Goal: Task Accomplishment & Management: Manage account settings

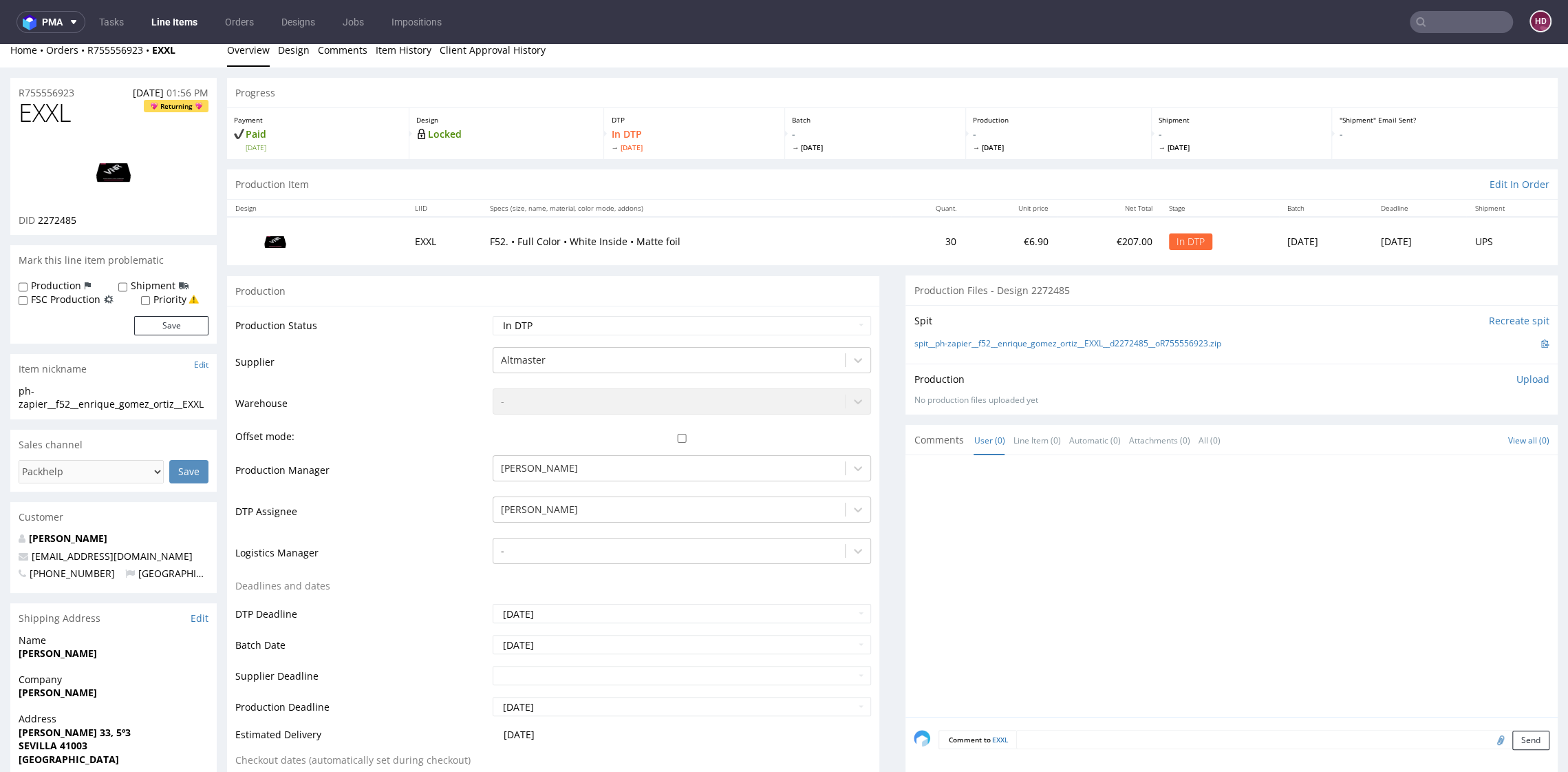
scroll to position [24, 0]
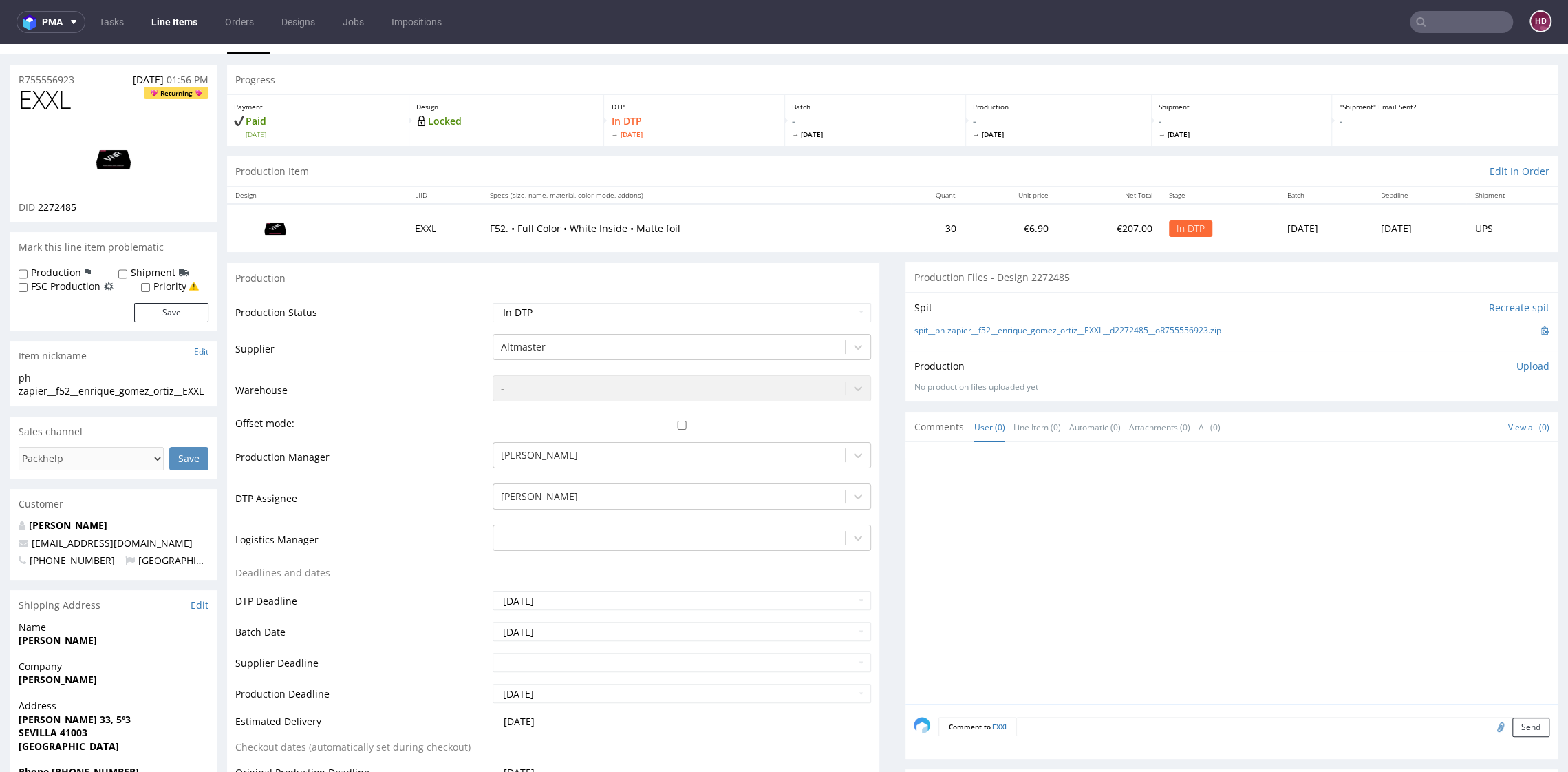
click at [131, 398] on div "ph-zapier__f52__enrique_gomez_ortiz__EXXL" at bounding box center [113, 385] width 190 height 27
drag, startPoint x: 90, startPoint y: 408, endPoint x: -6, endPoint y: 369, distance: 103.6
copy section "ph-zapier__f52__enrique_gomez_ortiz__EXXL"
drag, startPoint x: 93, startPoint y: 84, endPoint x: -18, endPoint y: 69, distance: 112.0
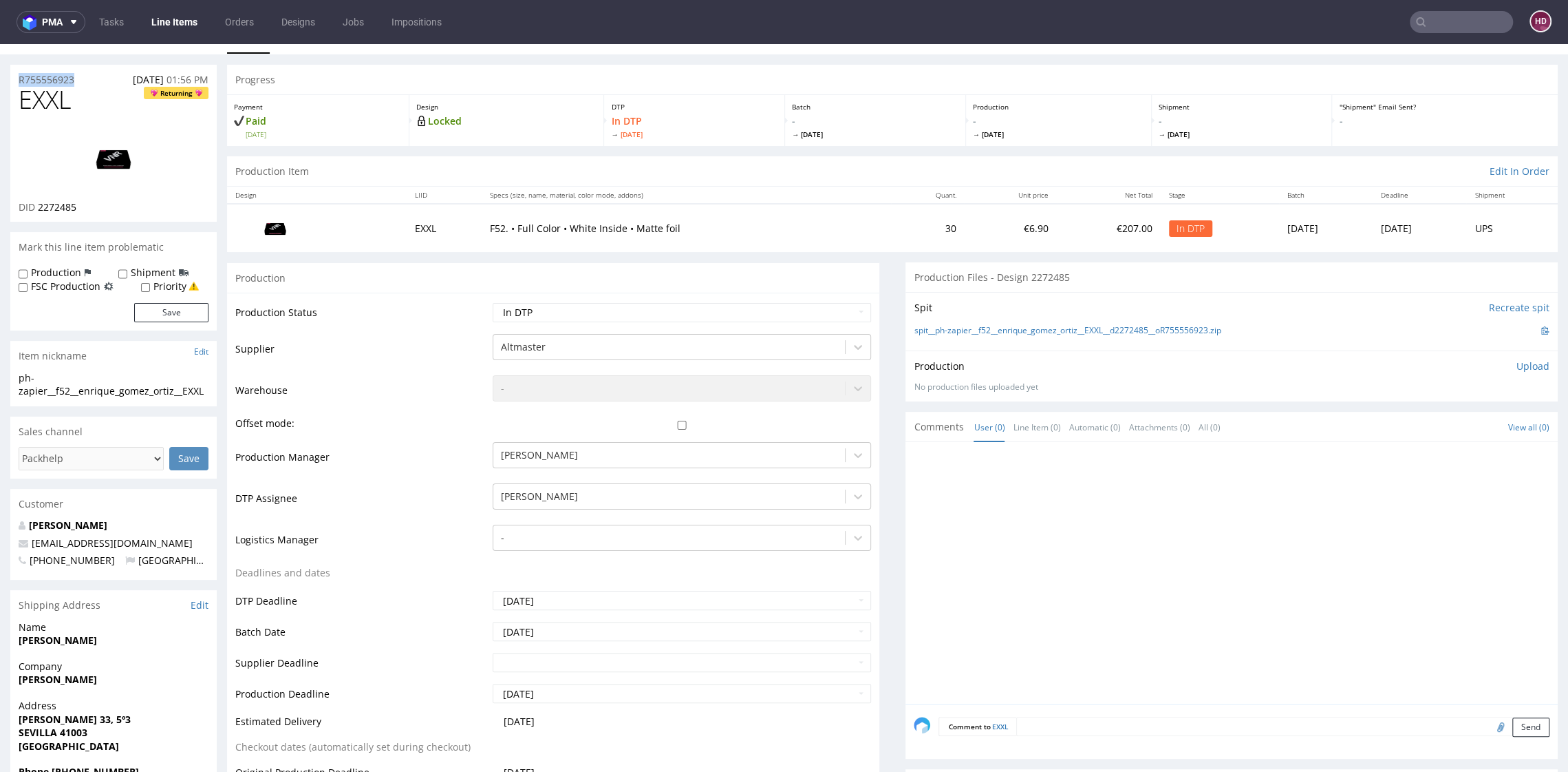
copy p "R755556923"
drag, startPoint x: 93, startPoint y: 205, endPoint x: 37, endPoint y: 203, distance: 56.0
click at [37, 203] on div "DID 2272485" at bounding box center [113, 207] width 190 height 13
copy span "2272485"
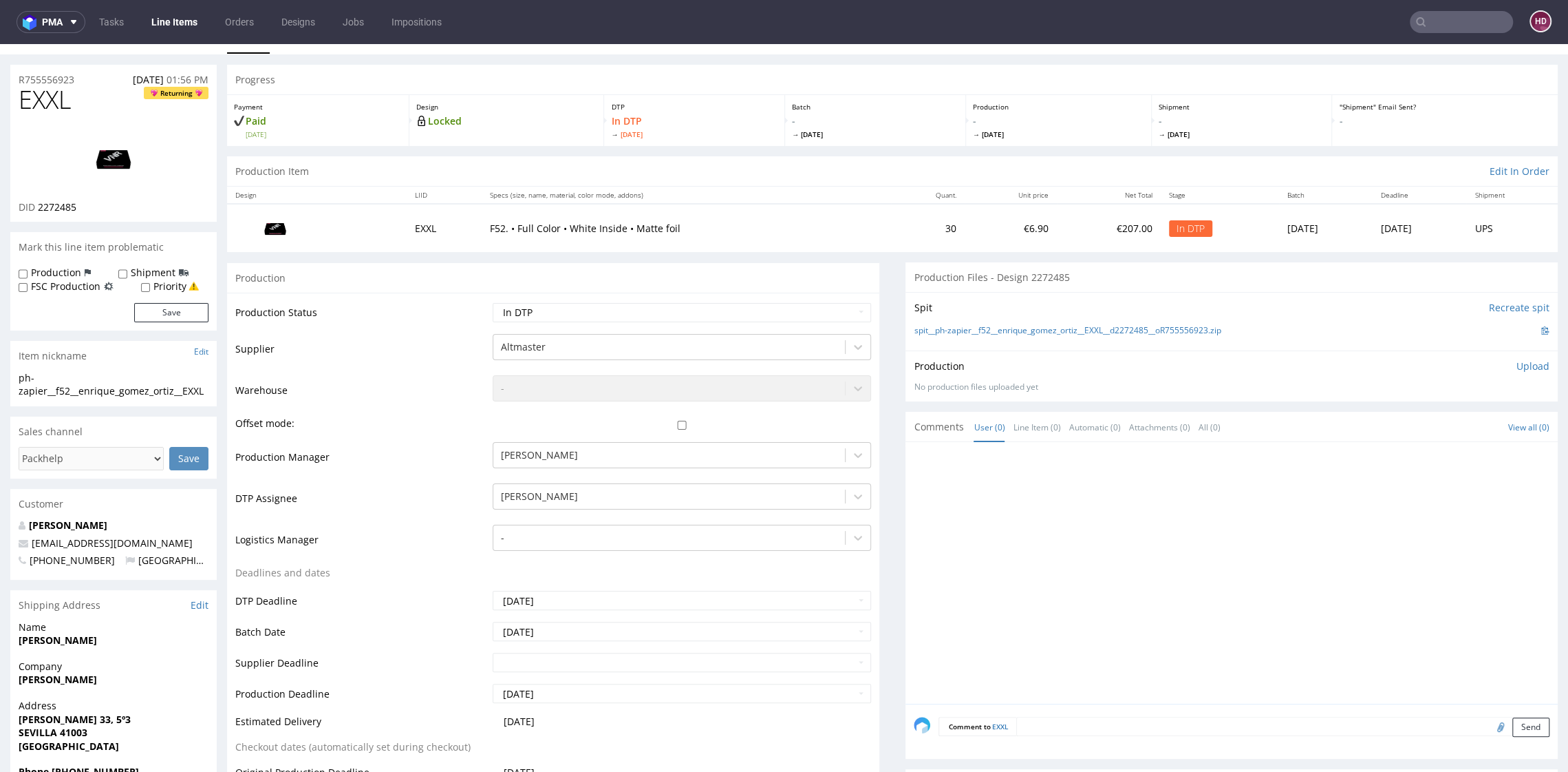
click at [1516, 366] on p "Upload" at bounding box center [1532, 366] width 33 height 13
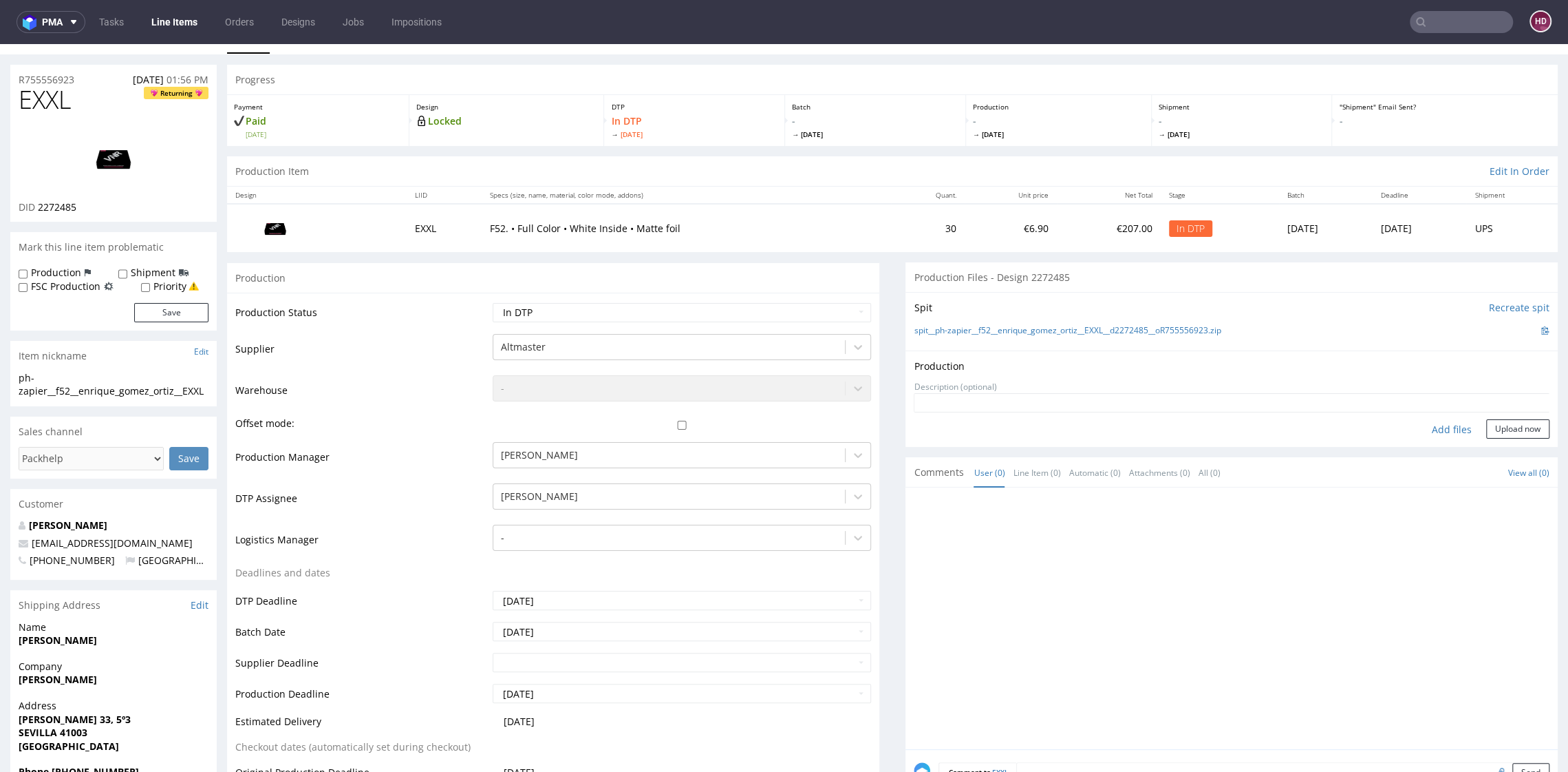
click at [1435, 424] on div "Add files" at bounding box center [1451, 429] width 69 height 20
type input "C:\fakepath\ ph-zapier__f52__enrique_gomez_ortiz__EXXL__d2272485__oR755556923.p…"
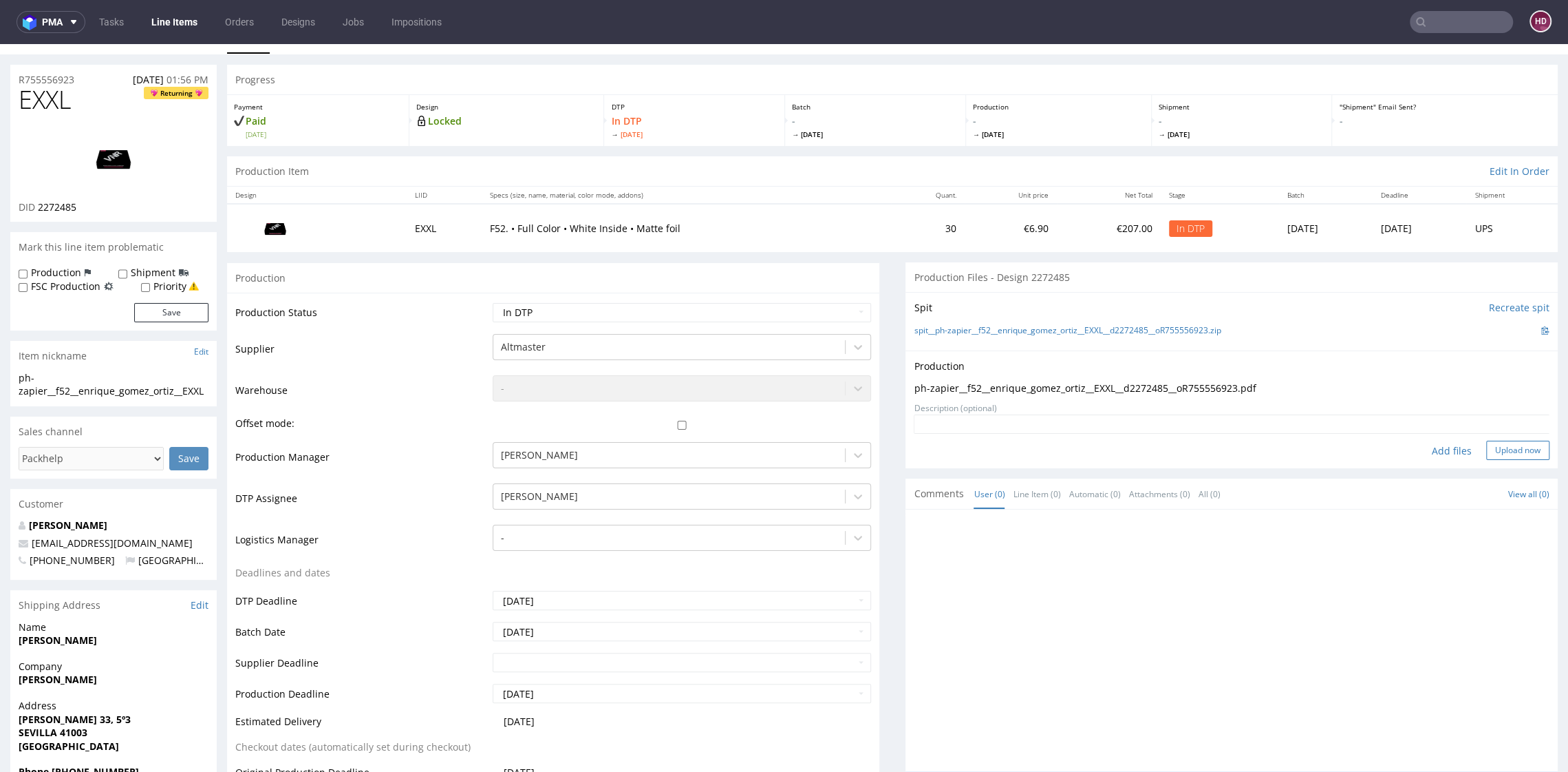
click at [1508, 454] on button "Upload now" at bounding box center [1517, 451] width 63 height 20
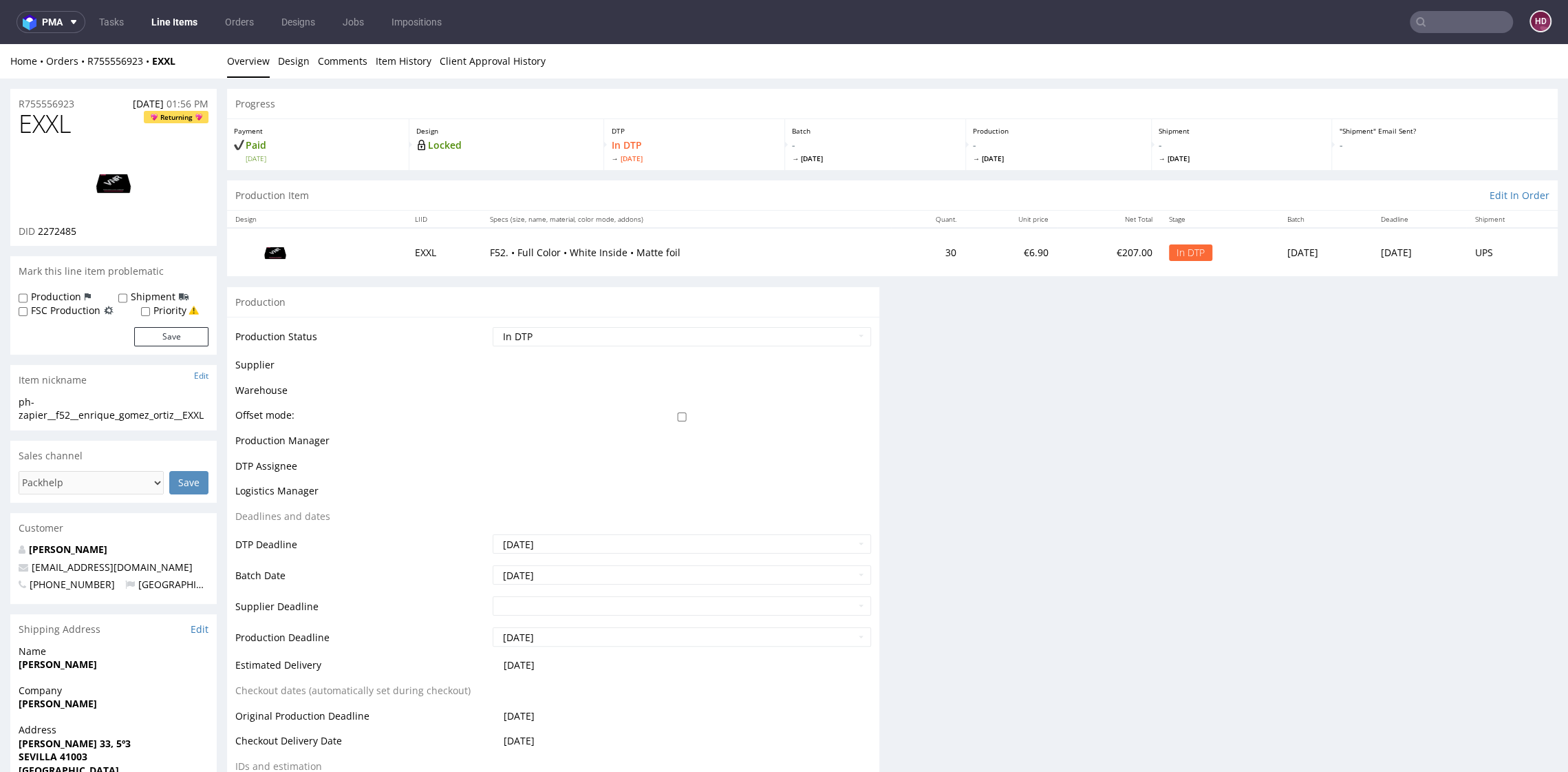
scroll to position [0, 0]
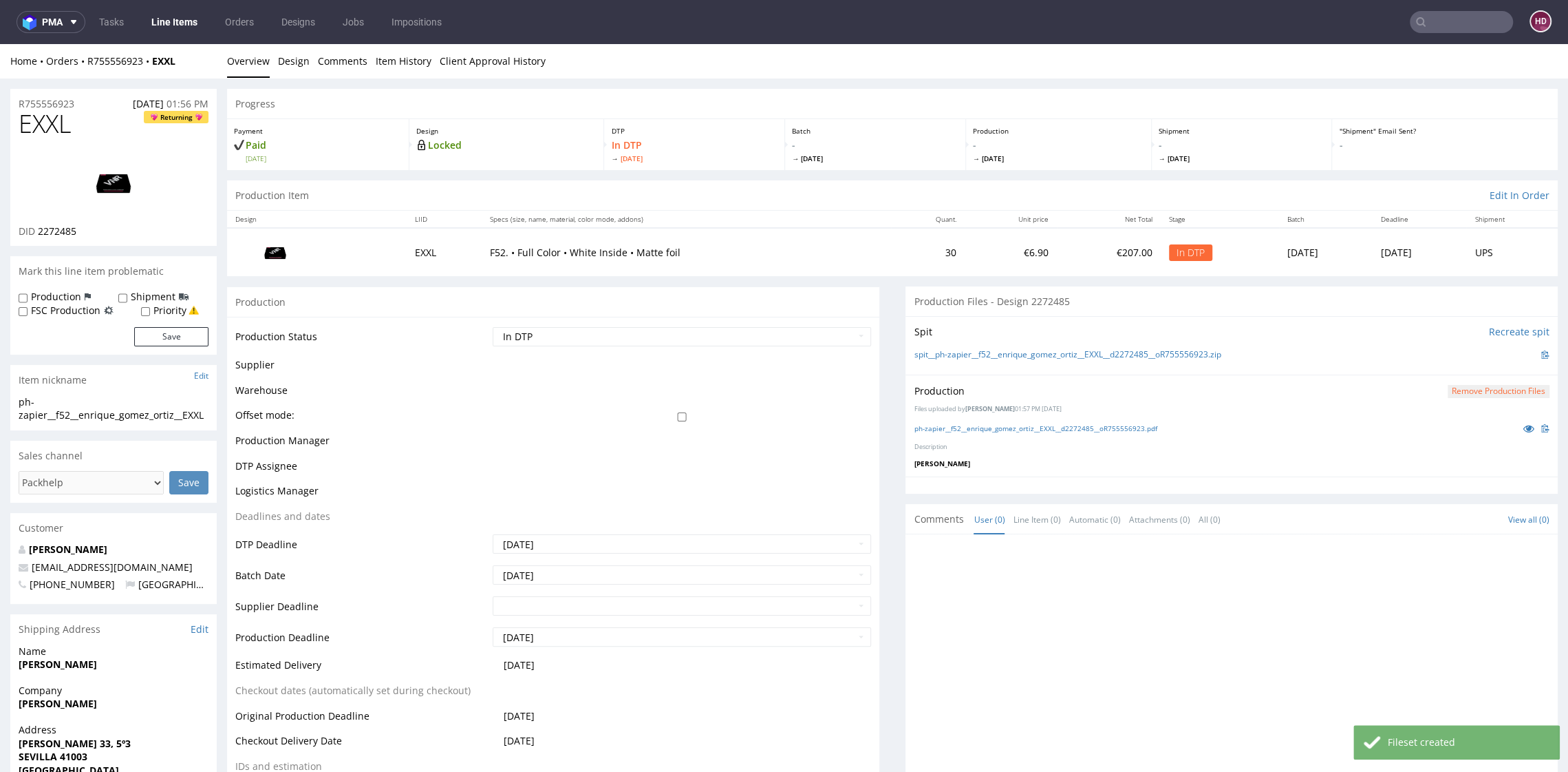
click at [576, 323] on div "Production Status Waiting for Artwork Waiting for Diecut Waiting for Mockup Wai…" at bounding box center [553, 598] width 652 height 563
click at [571, 332] on select "Waiting for Artwork Waiting for Diecut Waiting for Mockup Waiting for DTP Waiti…" at bounding box center [682, 337] width 377 height 20
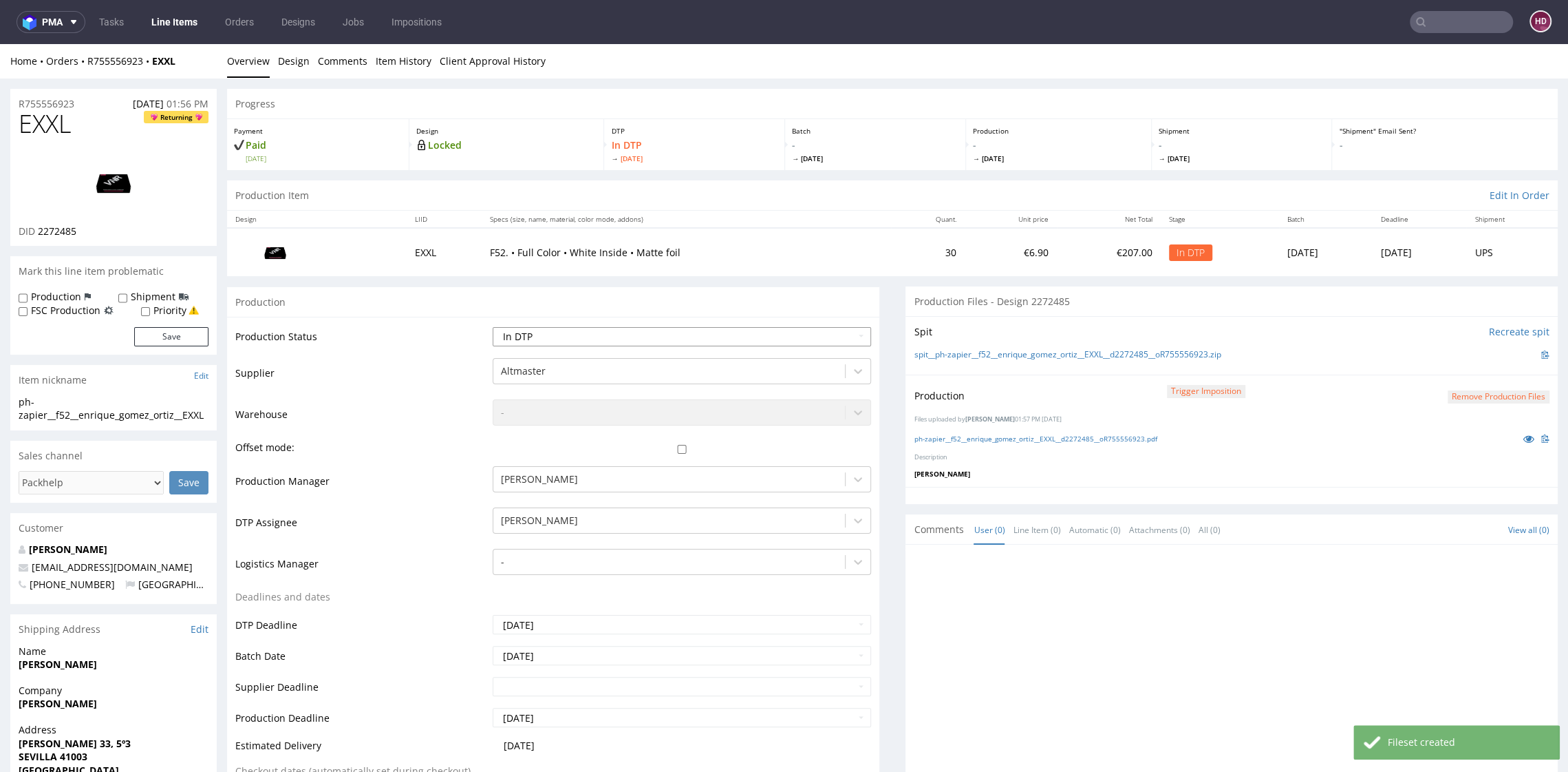
select select "dtp_production_ready"
click at [493, 327] on select "Waiting for Artwork Waiting for Diecut Waiting for Mockup Waiting for DTP Waiti…" at bounding box center [682, 337] width 377 height 20
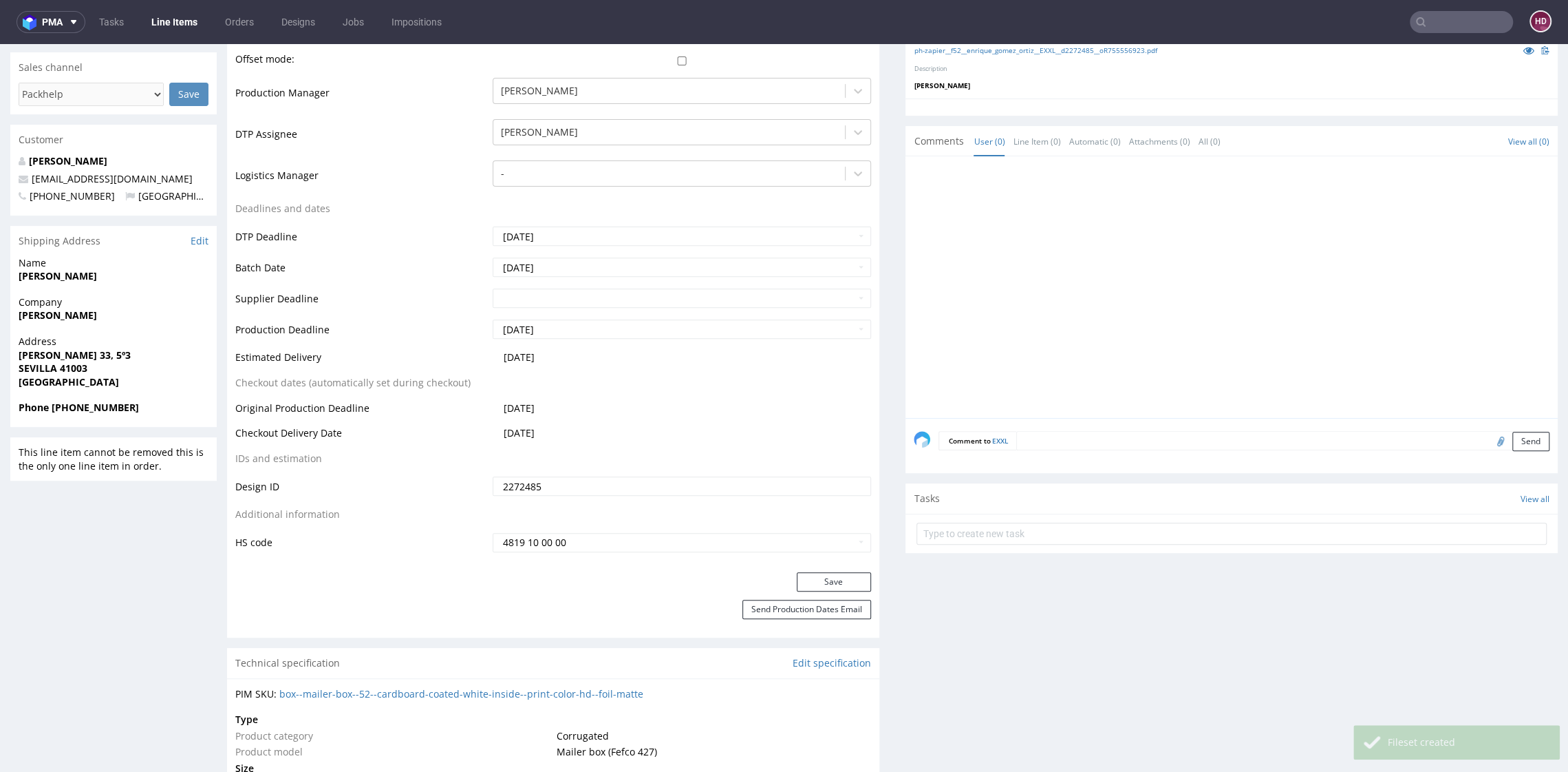
scroll to position [387, 0]
click at [822, 584] on button "Save" at bounding box center [834, 583] width 75 height 20
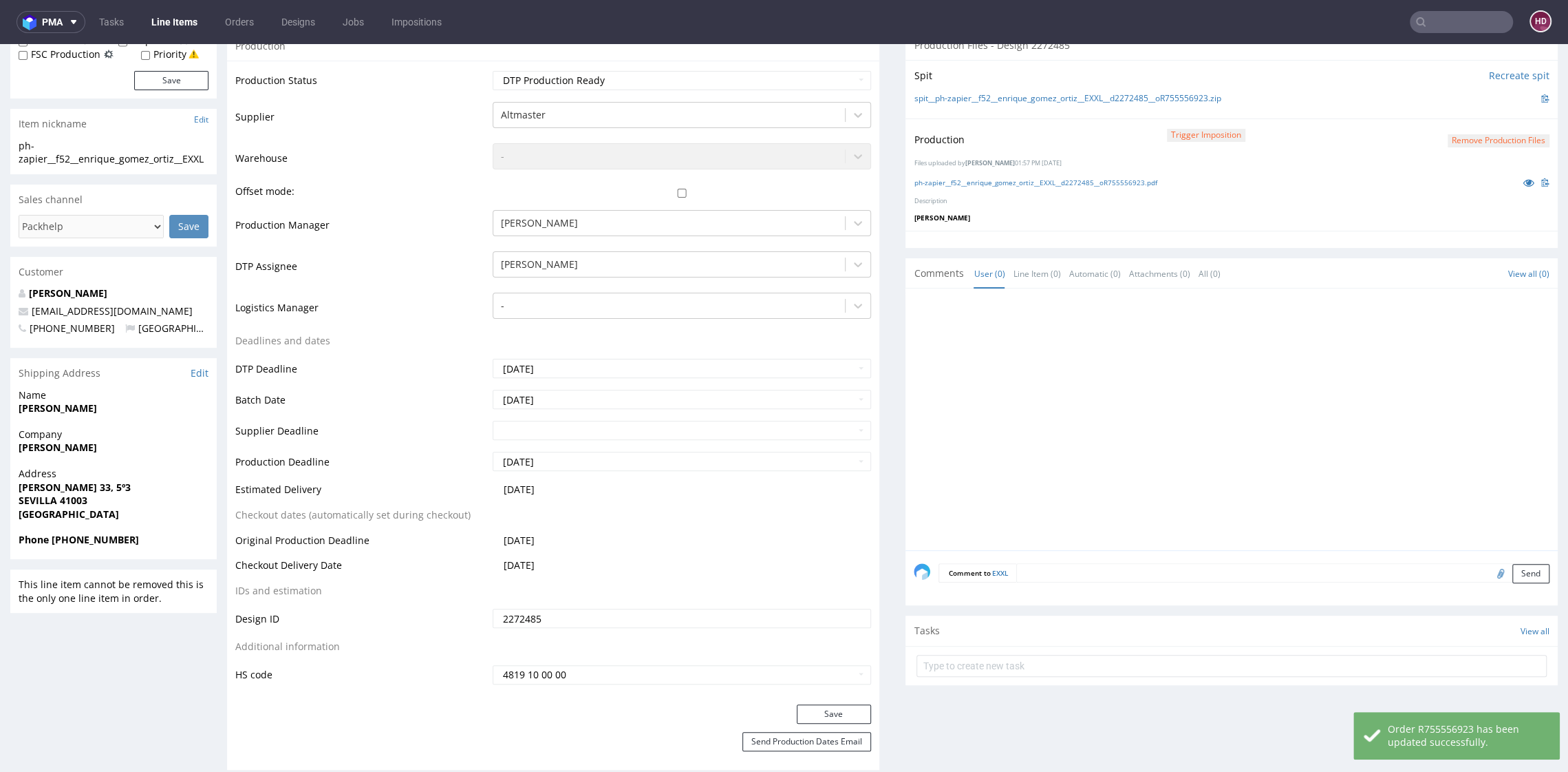
scroll to position [245, 0]
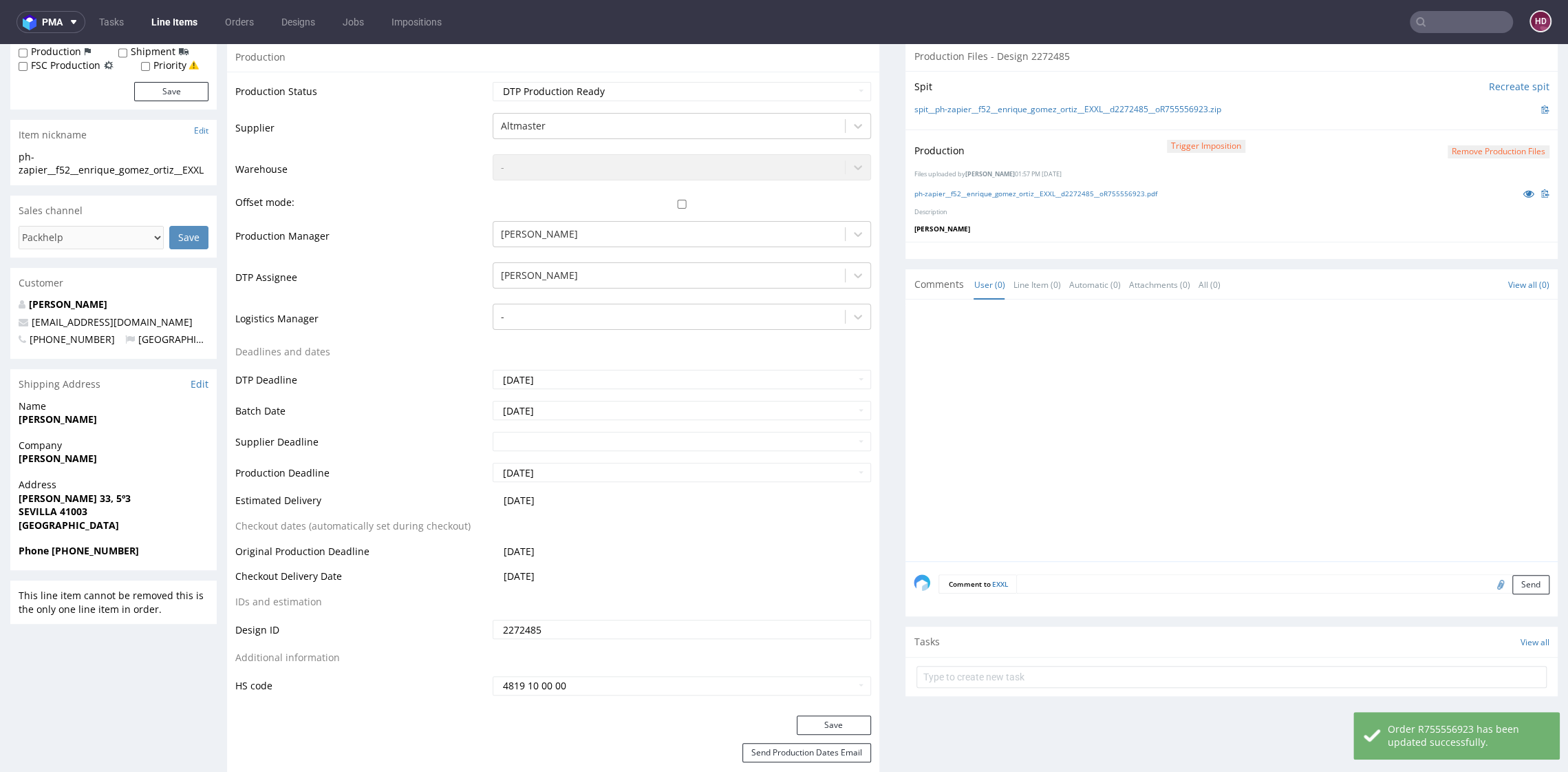
click at [1094, 199] on div "Production Trigger Imposition Remove production files Files uploaded by Hapka D…" at bounding box center [1232, 184] width 652 height 111
click at [1095, 195] on link "ph-zapier__f52__enrique_gomez_ortiz__EXXL__d2272485__oR755556923.pdf" at bounding box center [1035, 193] width 243 height 10
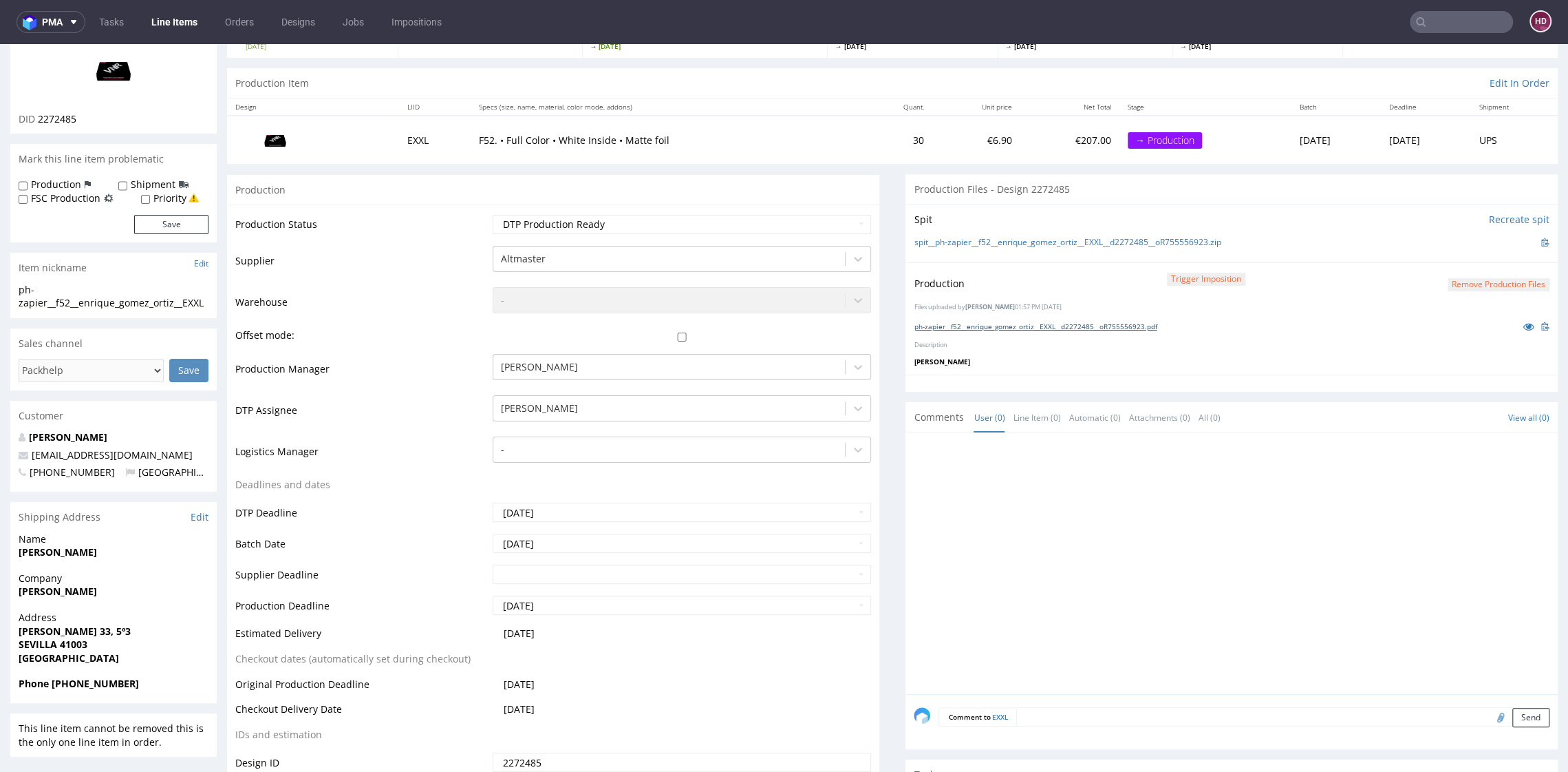
scroll to position [0, 0]
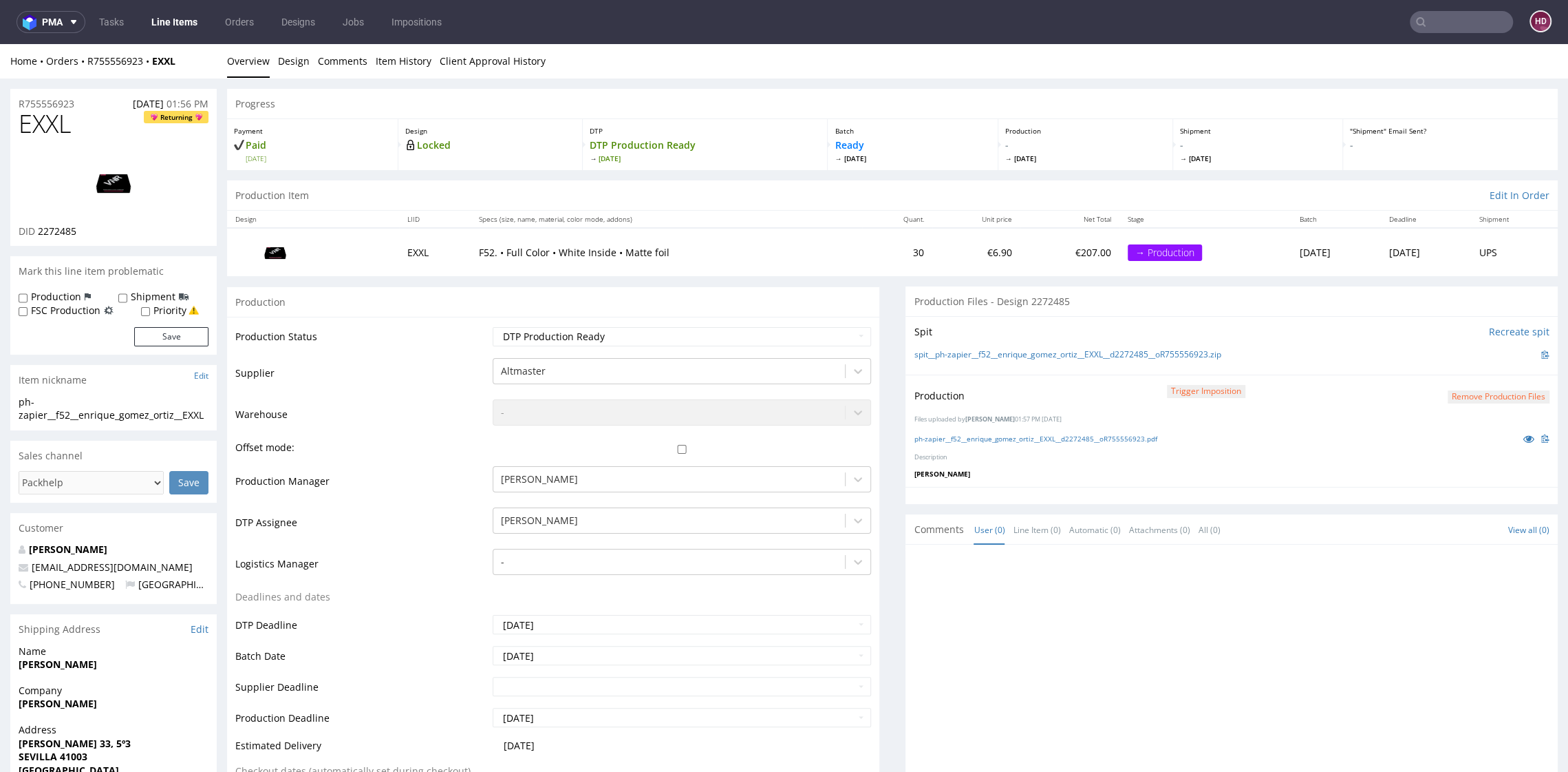
click at [182, 20] on link "Line Items" at bounding box center [174, 21] width 62 height 22
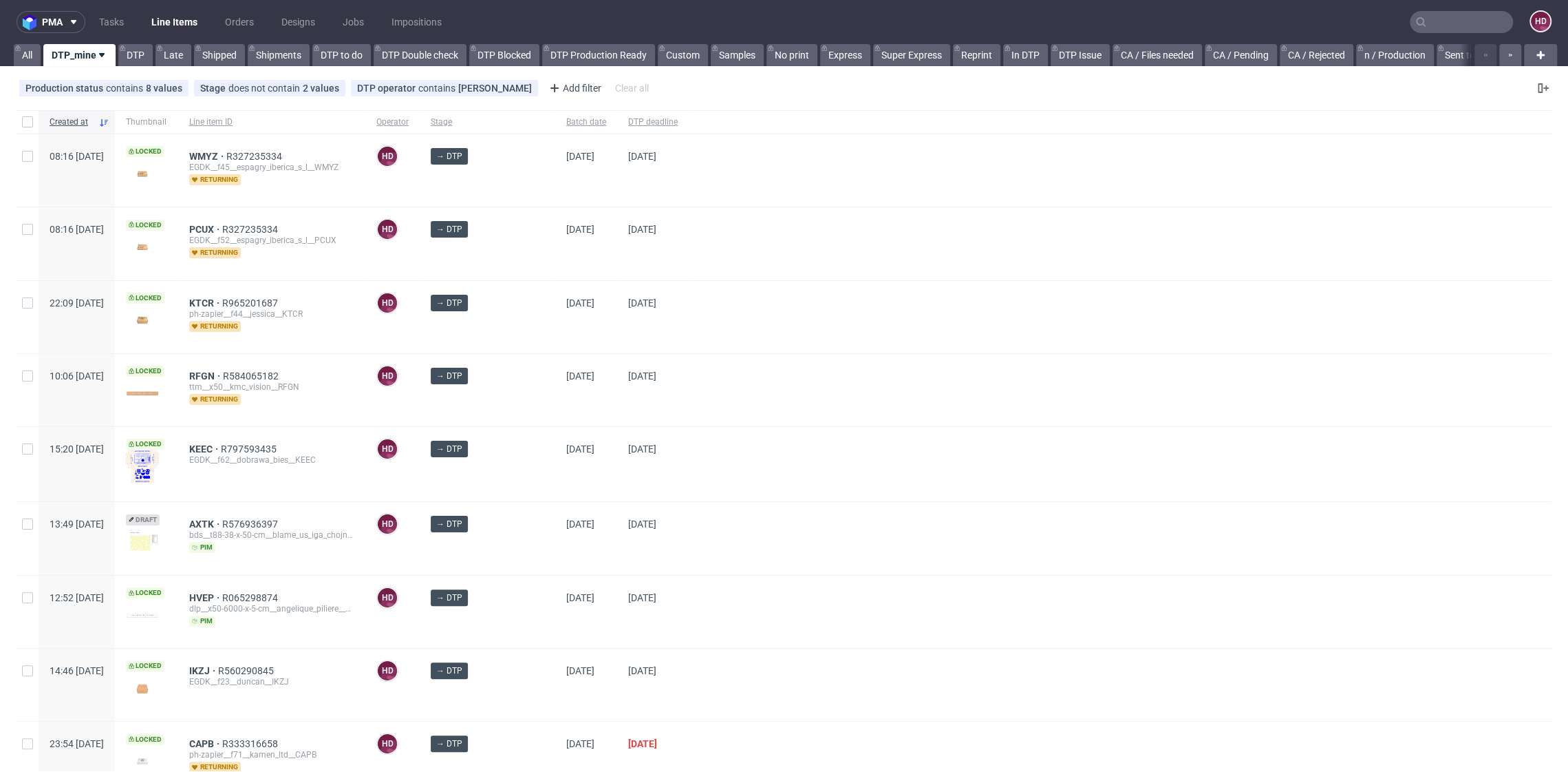
click at [648, 130] on div "DTP deadline" at bounding box center [653, 122] width 71 height 23
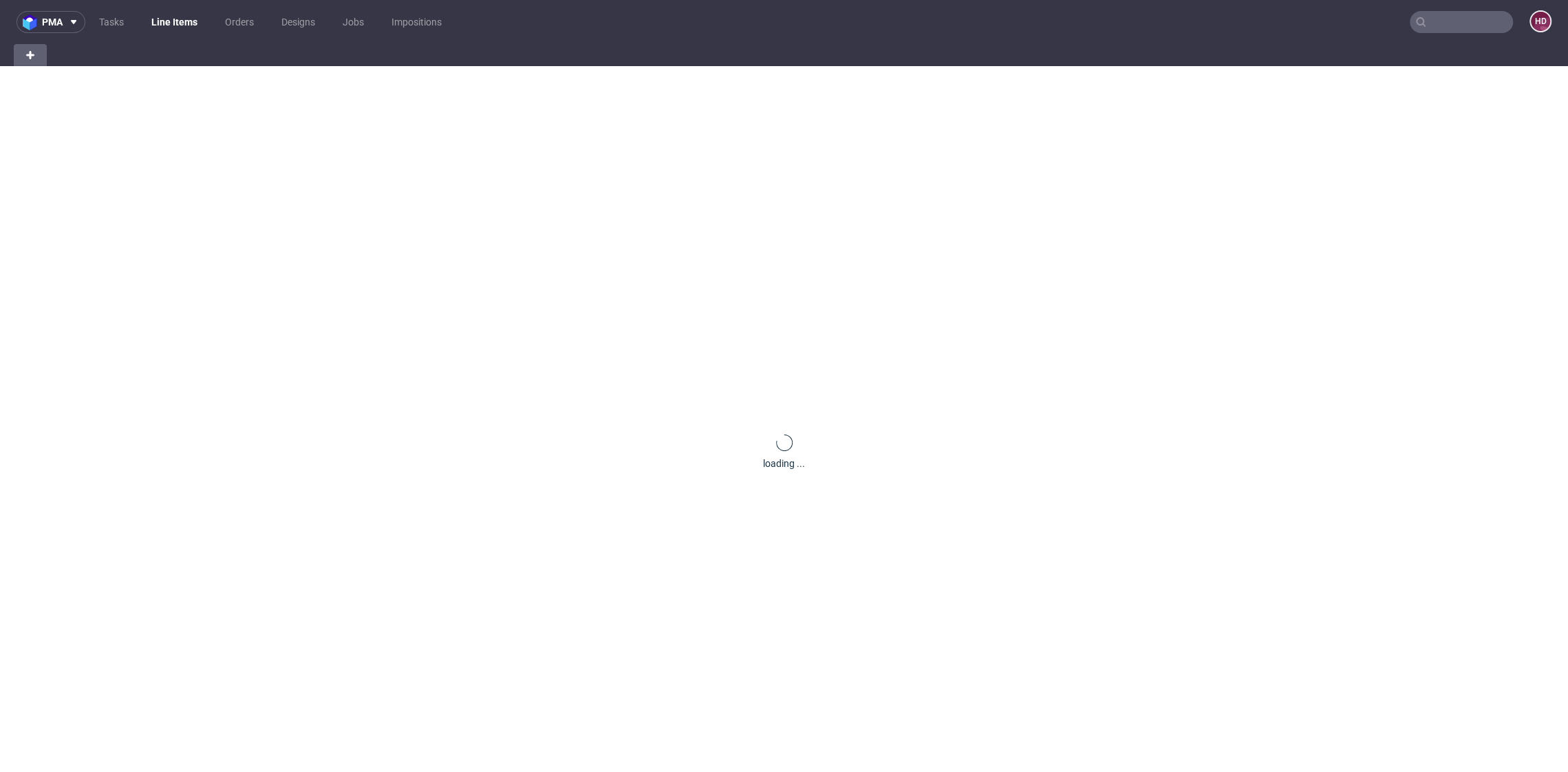
click at [156, 26] on link "Line Items" at bounding box center [174, 21] width 62 height 22
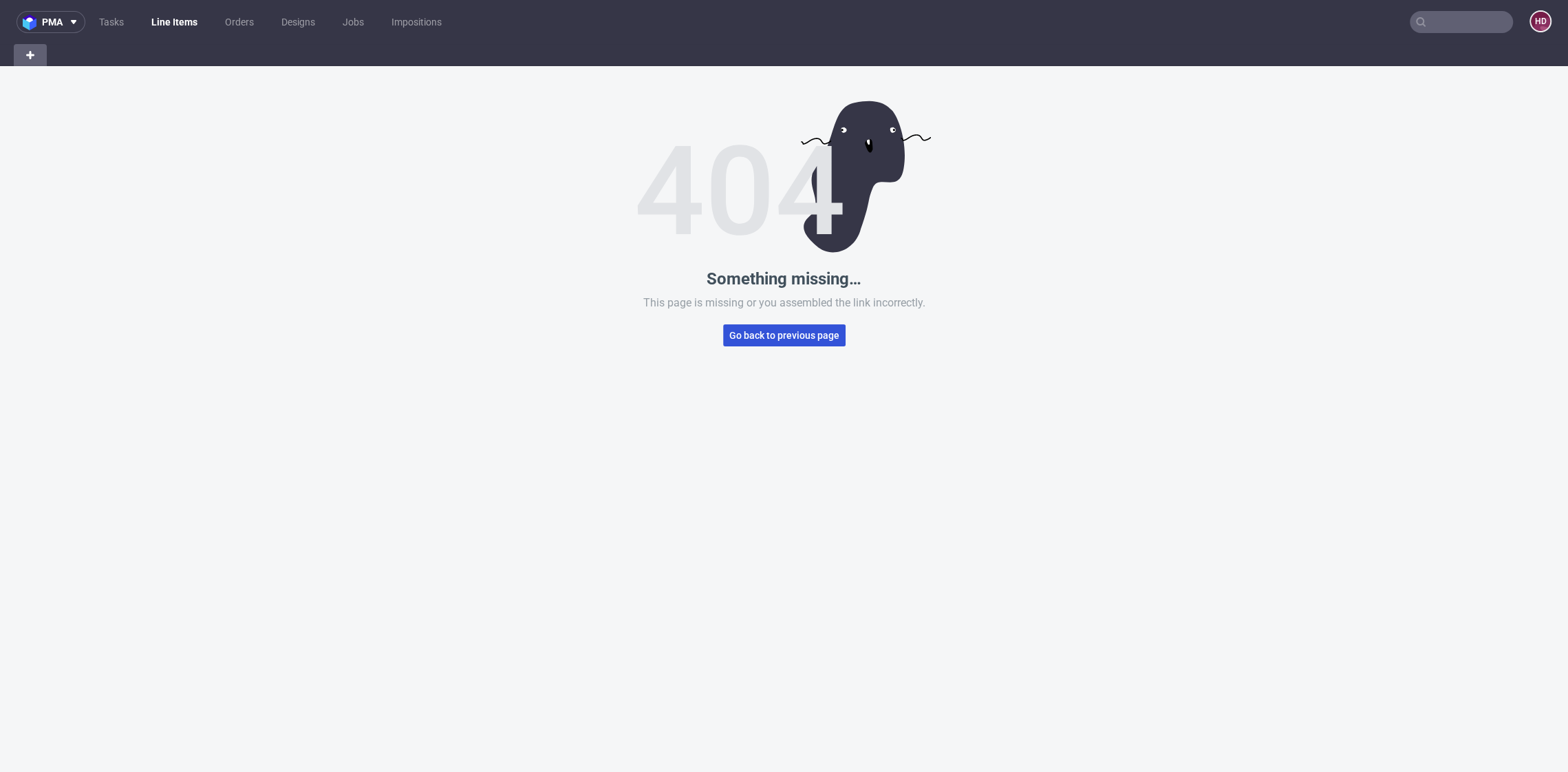
click at [826, 337] on span "Go back to previous page" at bounding box center [785, 335] width 110 height 10
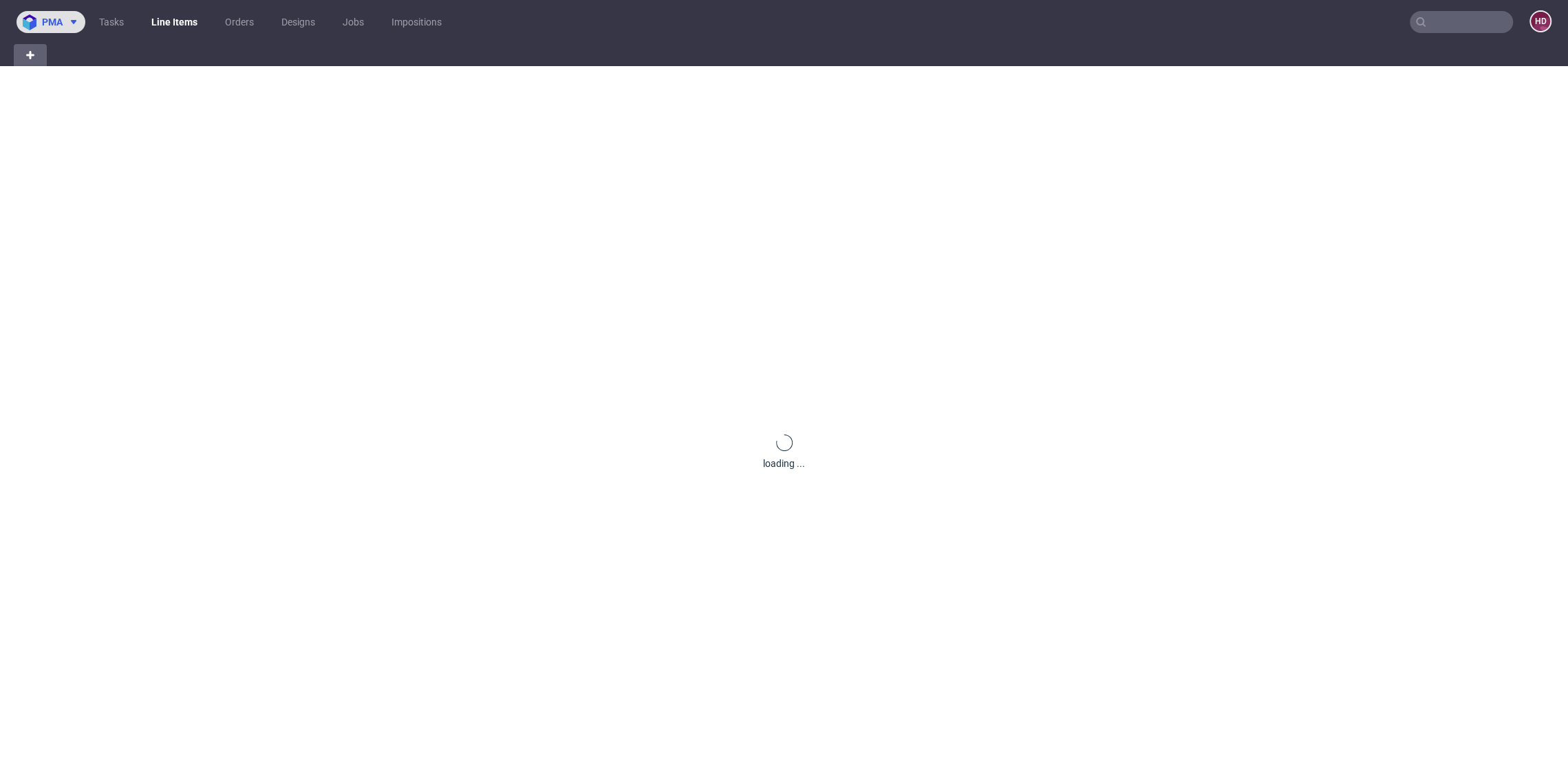
click at [56, 23] on span "pma" at bounding box center [52, 21] width 20 height 10
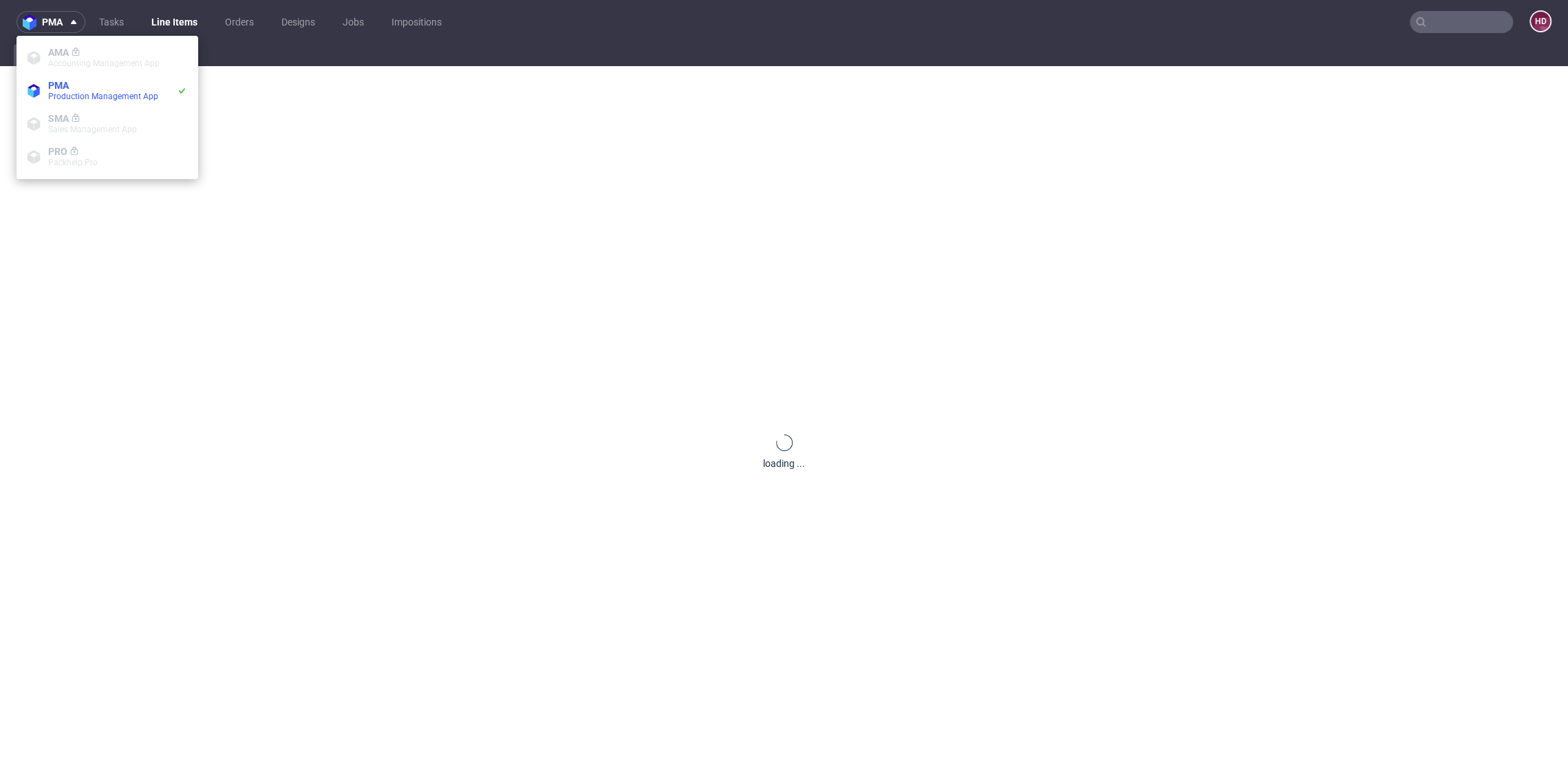
click at [439, 140] on div "loading ..." at bounding box center [784, 451] width 1568 height 772
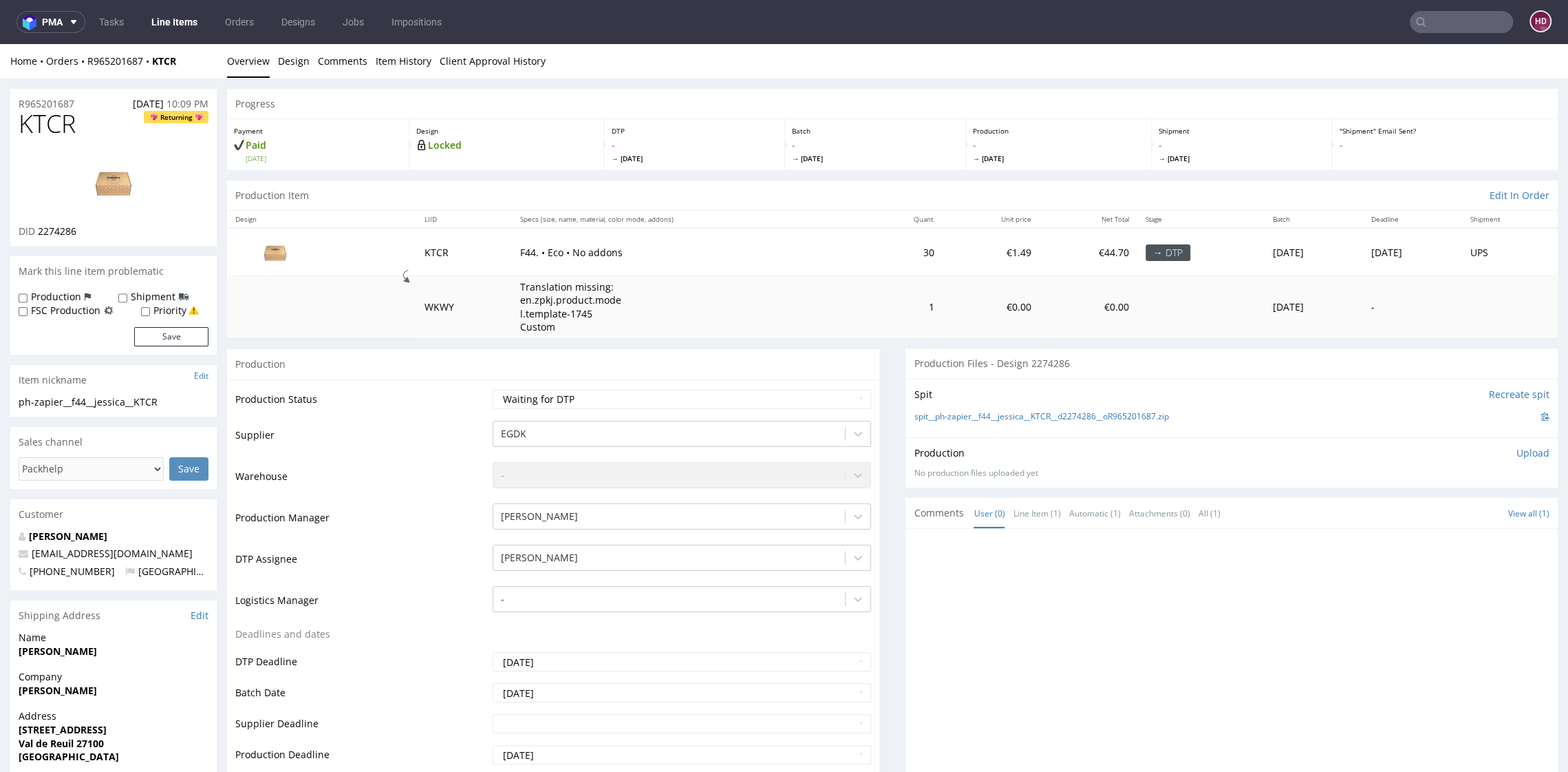
click at [168, 13] on link "Line Items" at bounding box center [174, 21] width 62 height 22
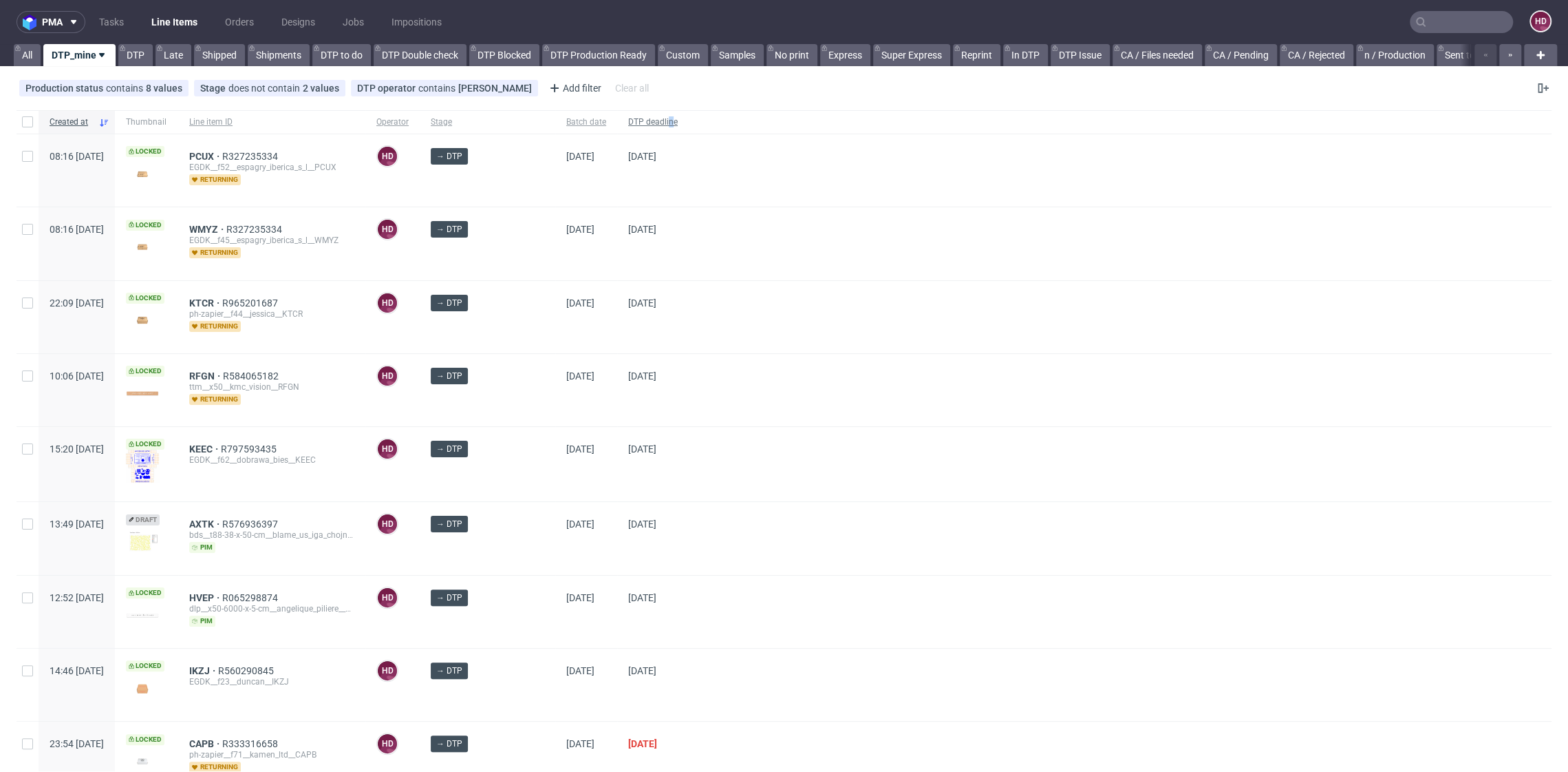
click at [654, 118] on span "DTP deadline" at bounding box center [653, 122] width 50 height 12
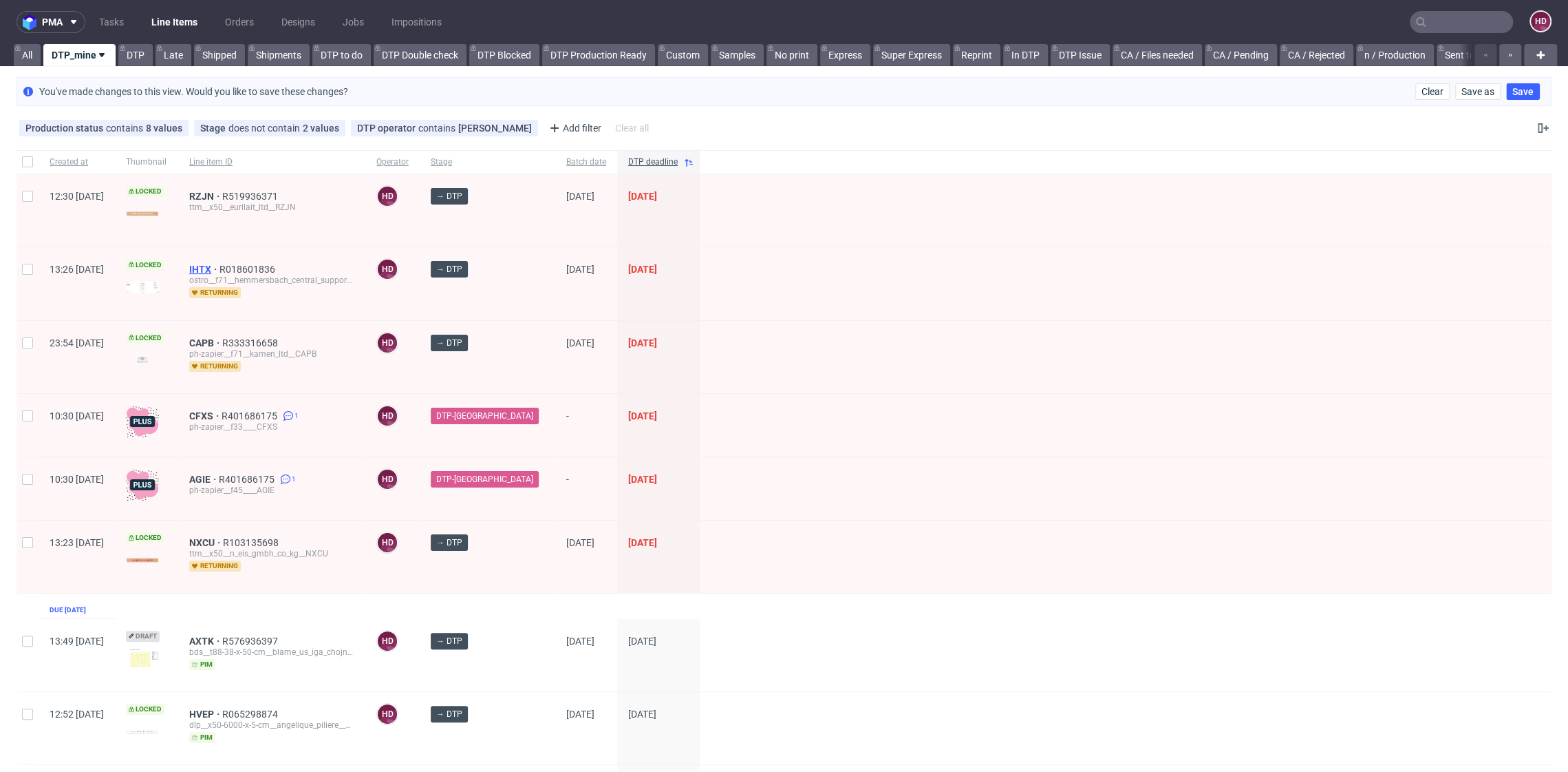
click at [220, 267] on span "IHTX" at bounding box center [205, 269] width 30 height 11
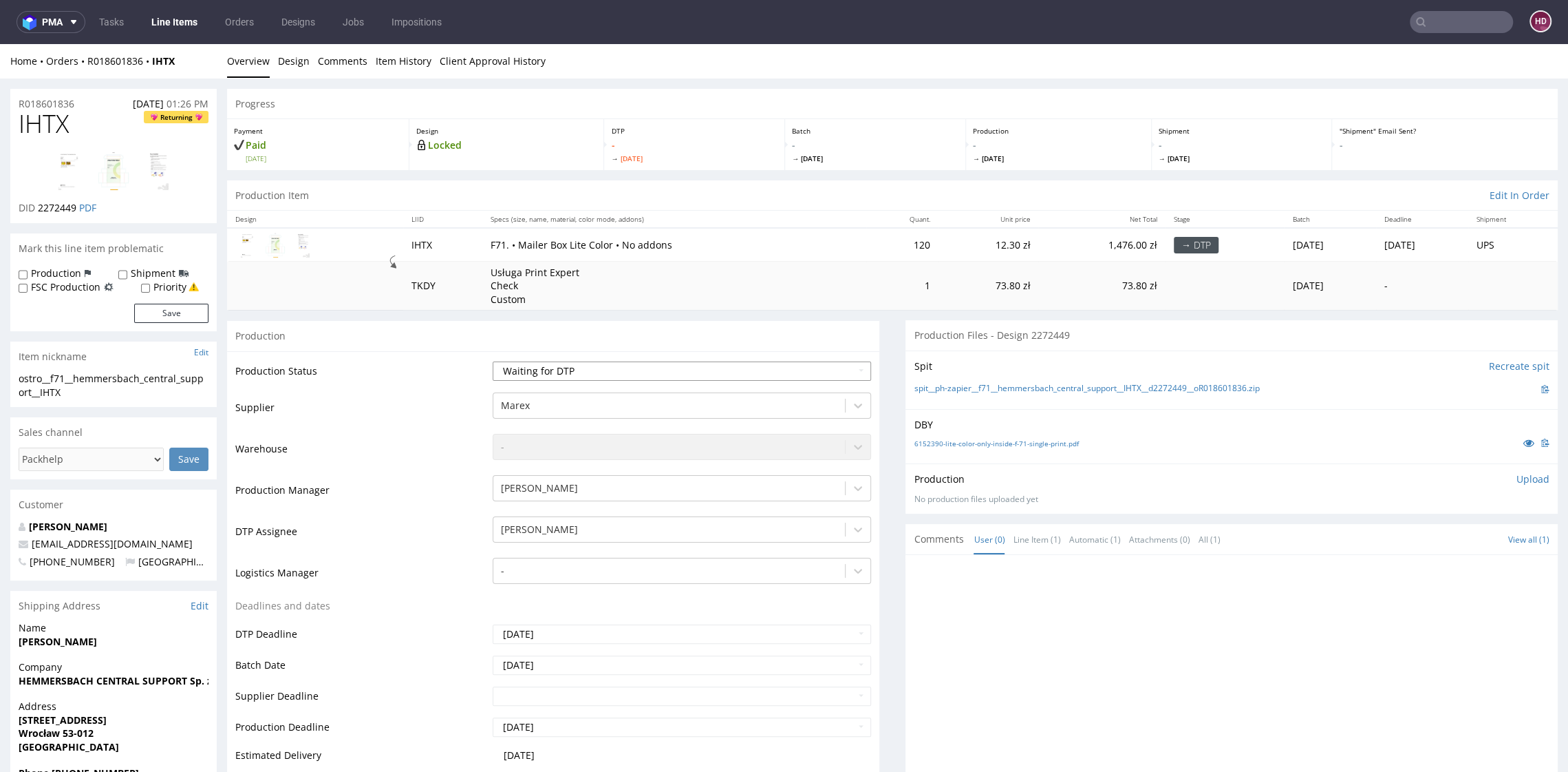
click at [602, 376] on select "Waiting for Artwork Waiting for Diecut Waiting for Mockup Waiting for DTP Waiti…" at bounding box center [682, 371] width 377 height 20
select select "dtp_in_process"
click at [493, 362] on select "Waiting for Artwork Waiting for Diecut Waiting for Mockup Waiting for DTP Waiti…" at bounding box center [682, 371] width 377 height 20
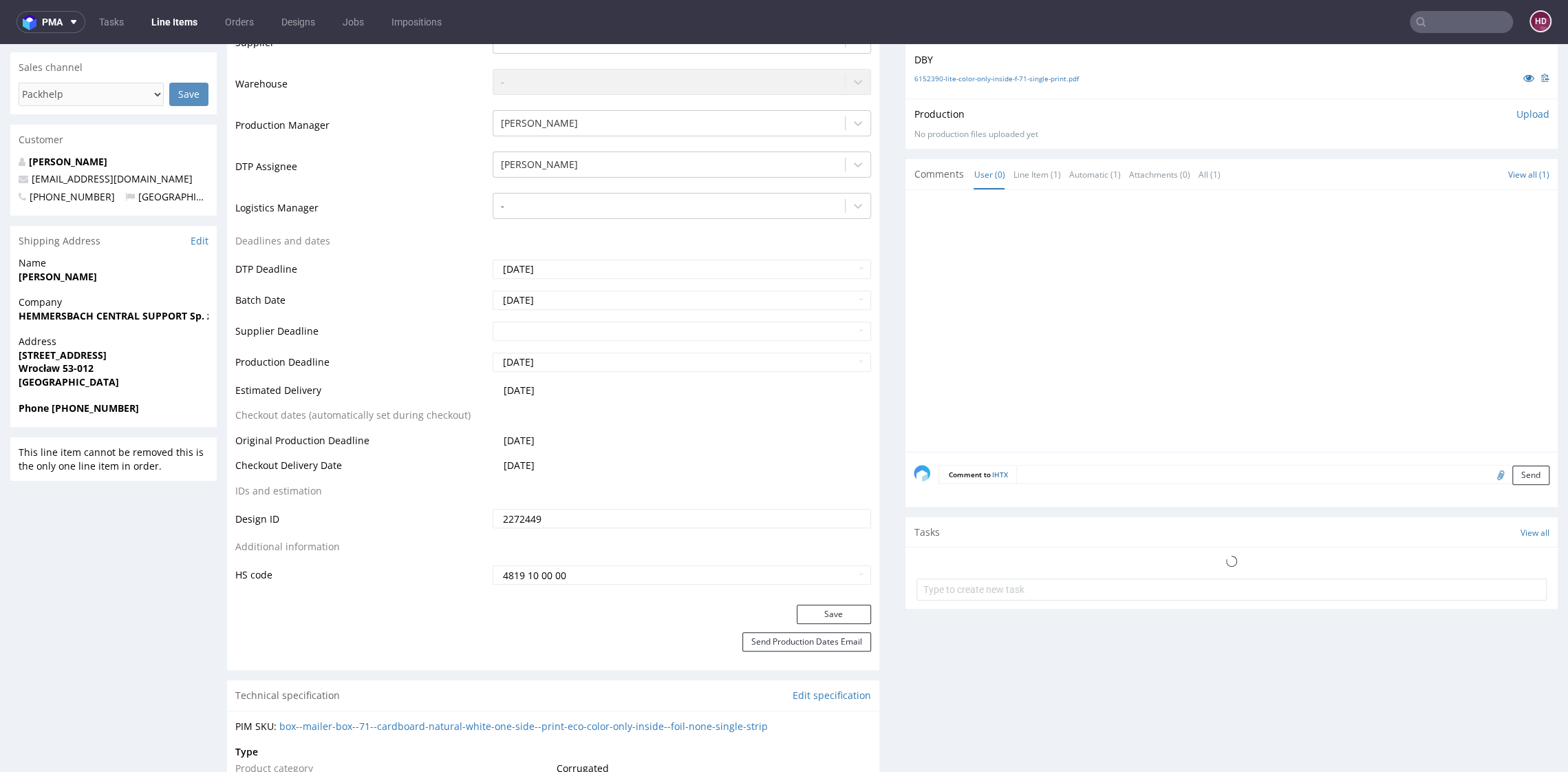
scroll to position [388, 0]
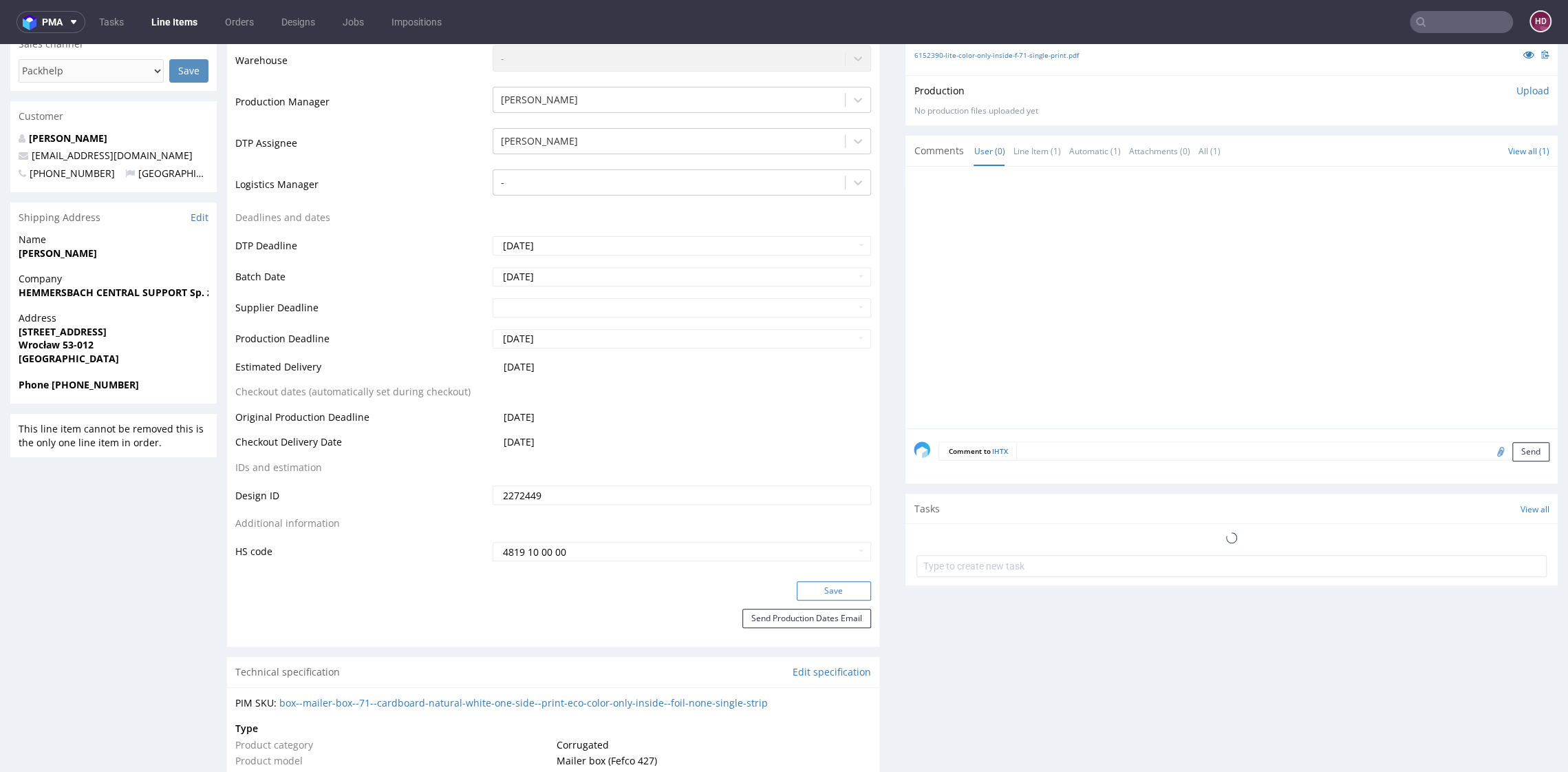
click at [813, 597] on button "Save" at bounding box center [834, 591] width 75 height 20
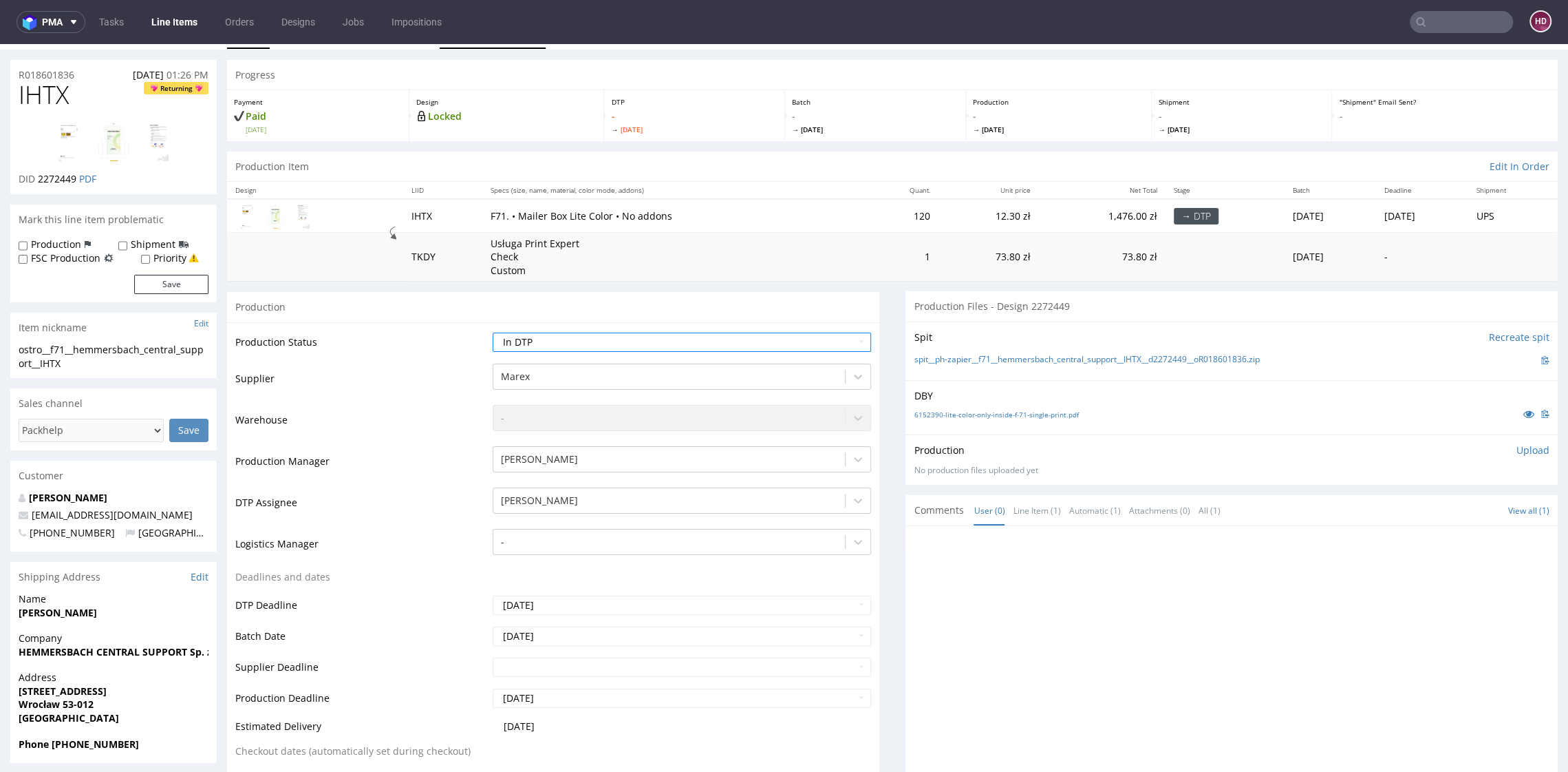
scroll to position [0, 0]
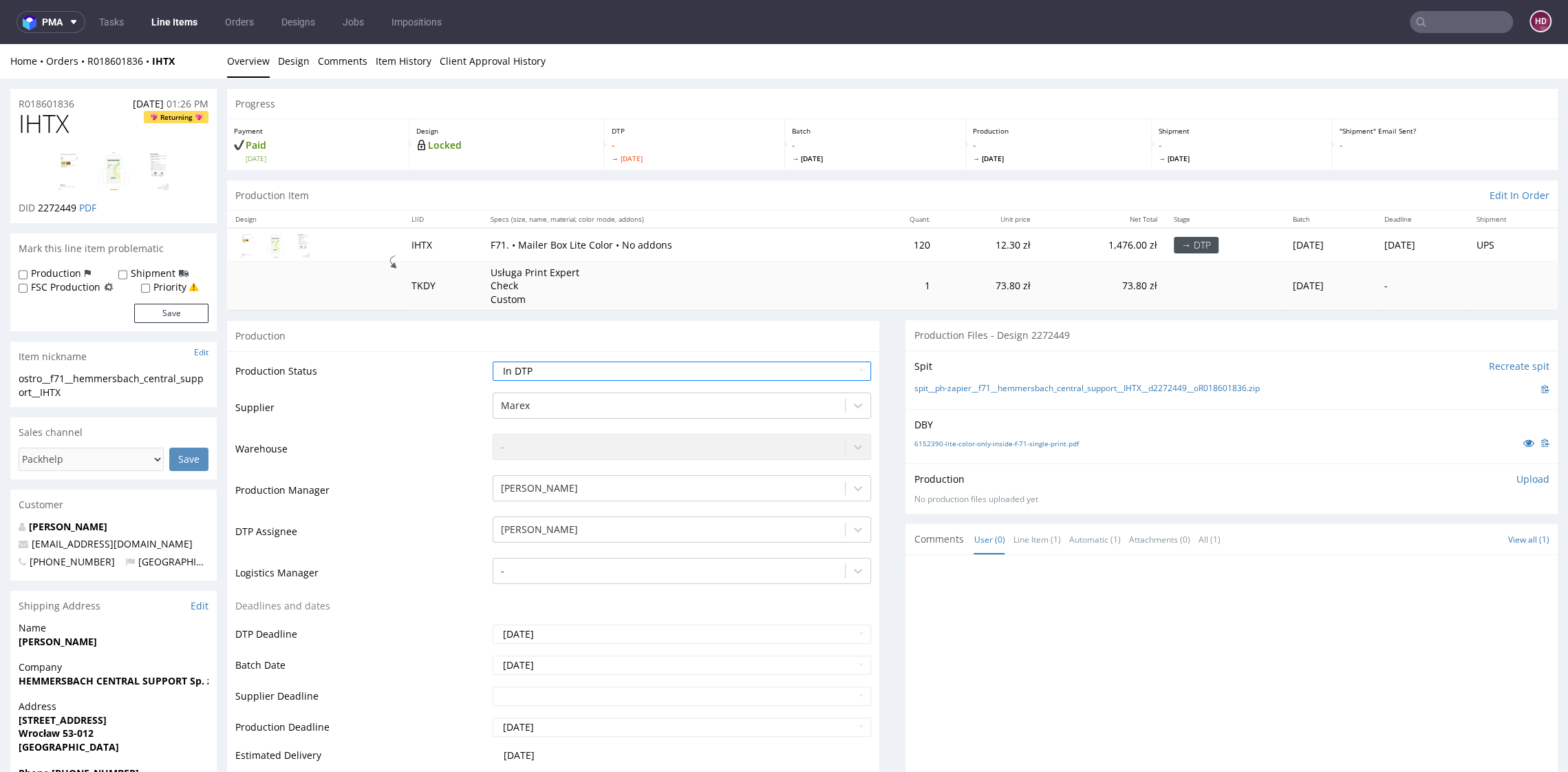
click at [988, 448] on div "6152390-lite-color-only-inside-f-71-single-print.pdf" at bounding box center [1232, 443] width 635 height 15
click at [987, 446] on link "6152390-lite-color-only-inside-f-71-single-print.pdf" at bounding box center [996, 443] width 165 height 10
click at [72, 267] on label "Production" at bounding box center [56, 269] width 50 height 13
click at [28, 267] on input "Production" at bounding box center [23, 271] width 9 height 11
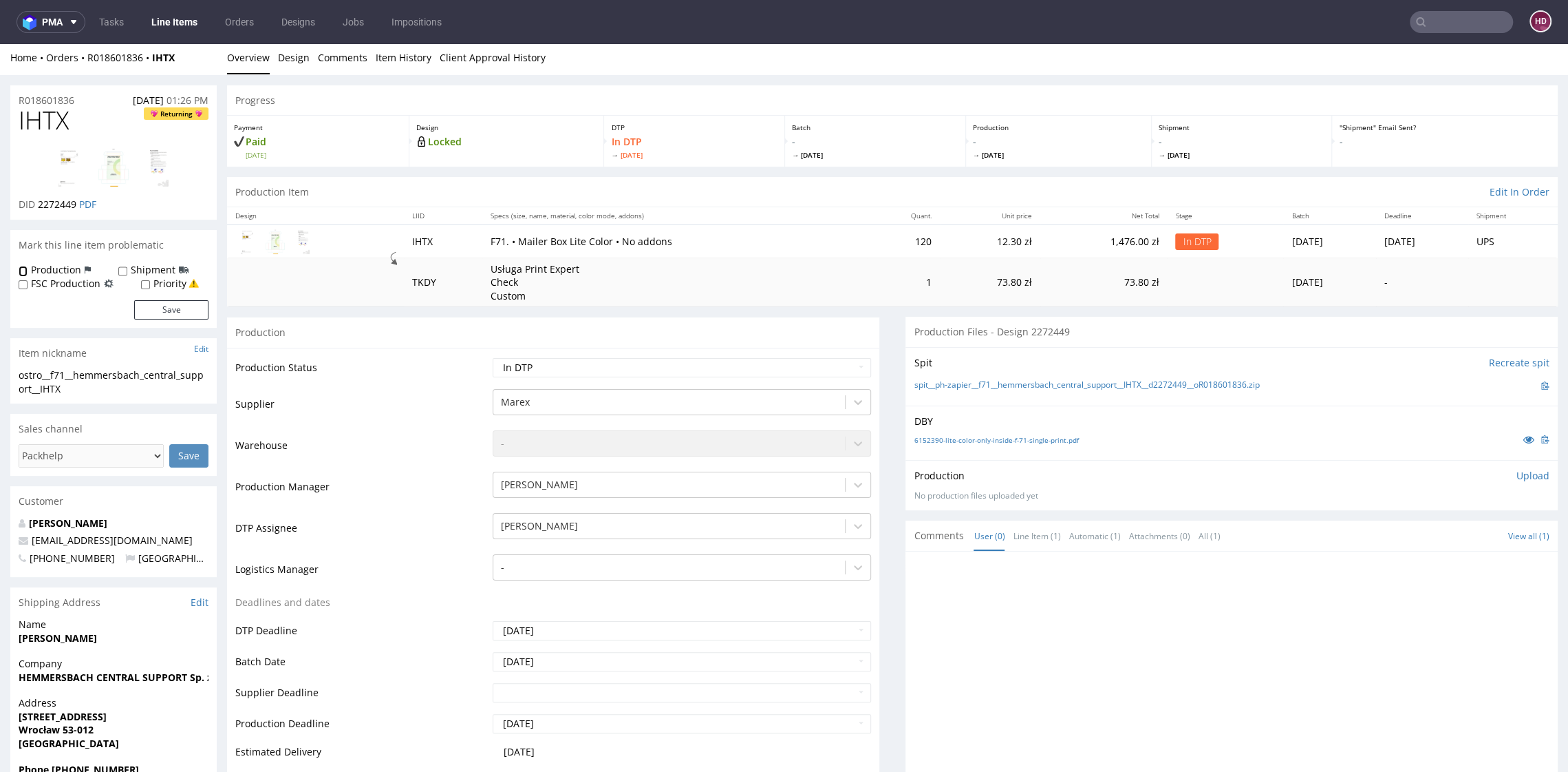
checkbox input "true"
click at [159, 303] on button "Save" at bounding box center [172, 310] width 75 height 20
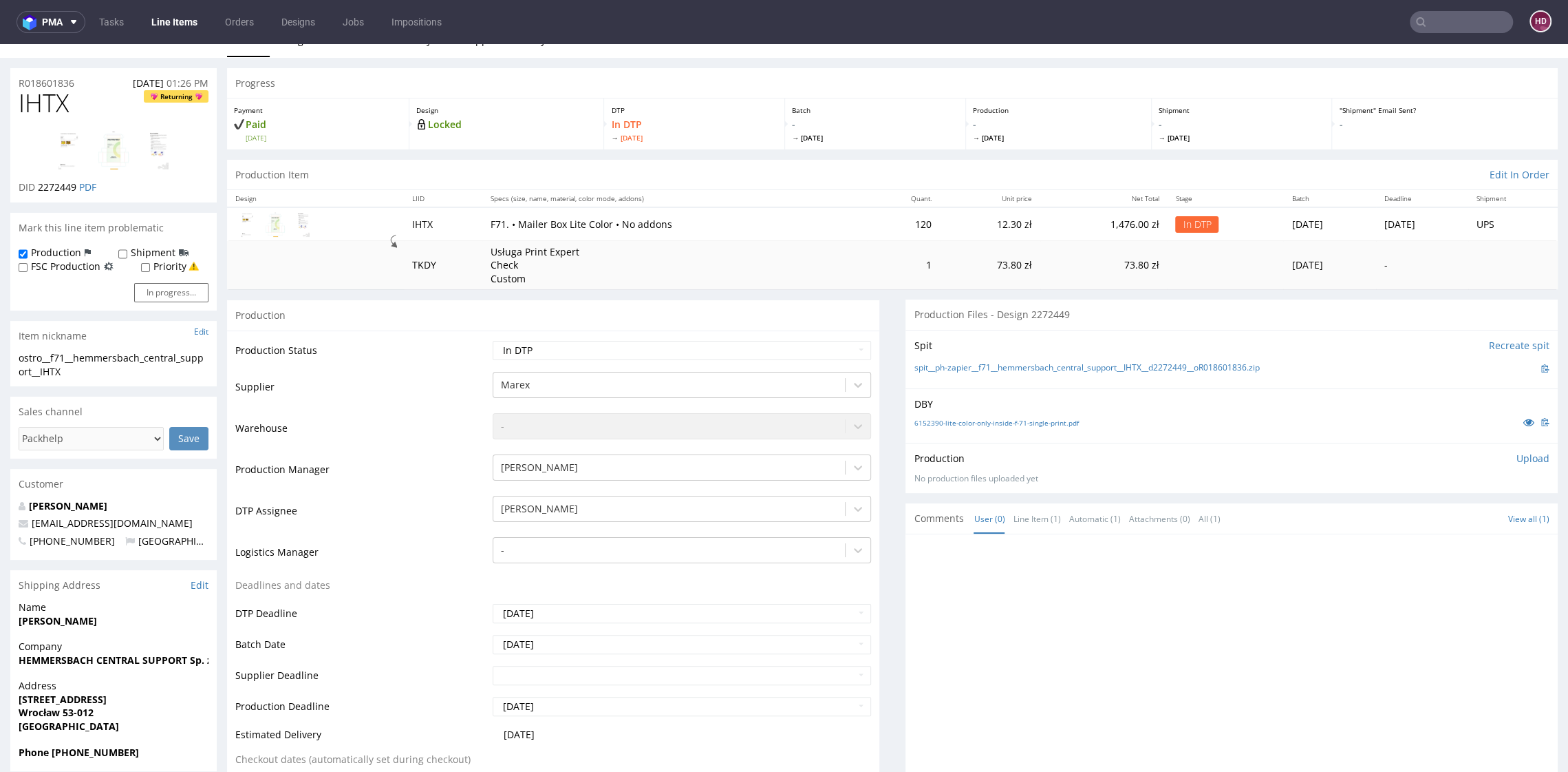
scroll to position [28, 0]
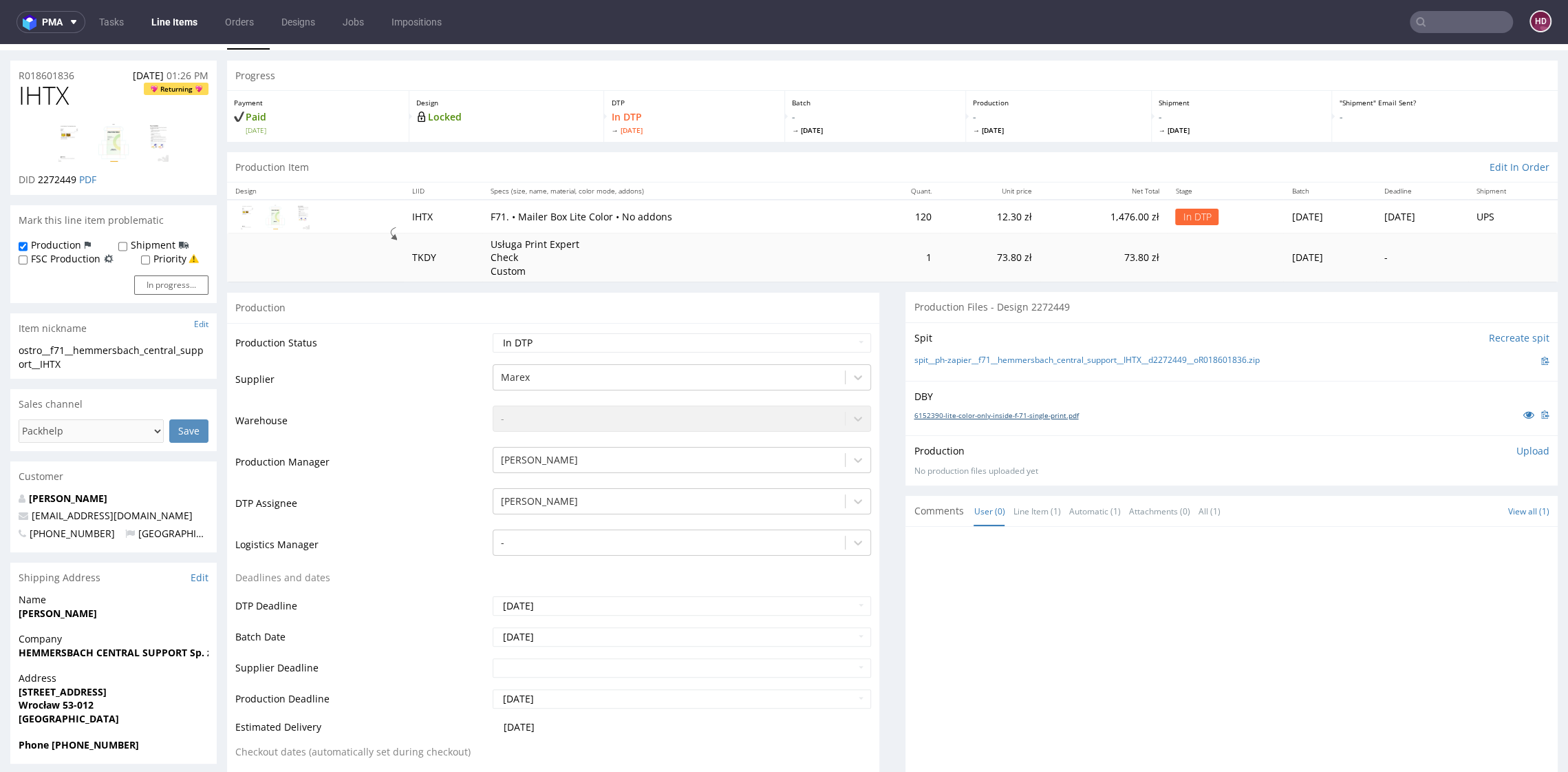
click at [914, 412] on link "6152390-lite-color-only-inside-f-71-single-print.pdf" at bounding box center [996, 415] width 165 height 10
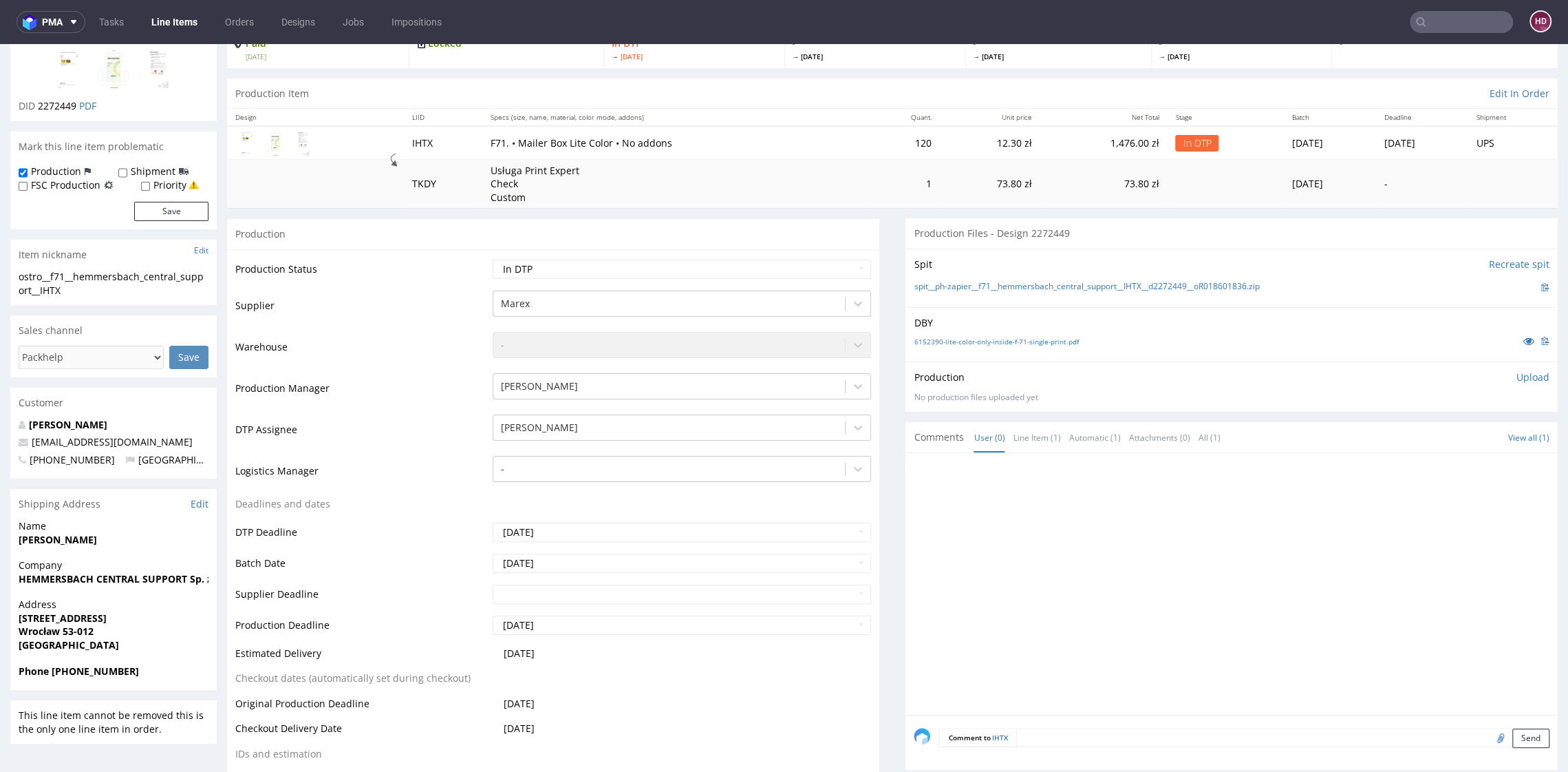
scroll to position [373, 0]
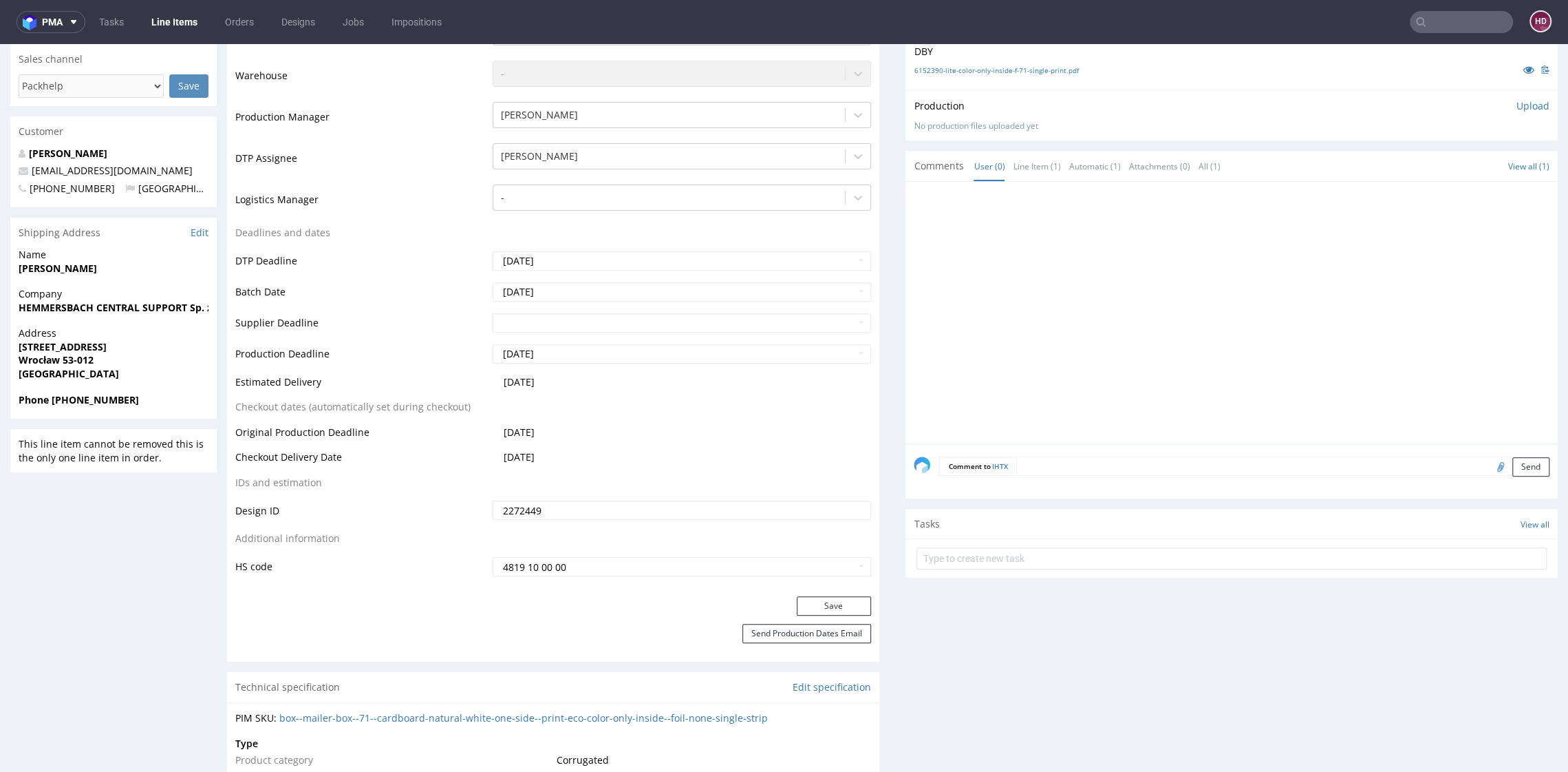
click at [1016, 465] on textarea at bounding box center [1282, 467] width 533 height 20
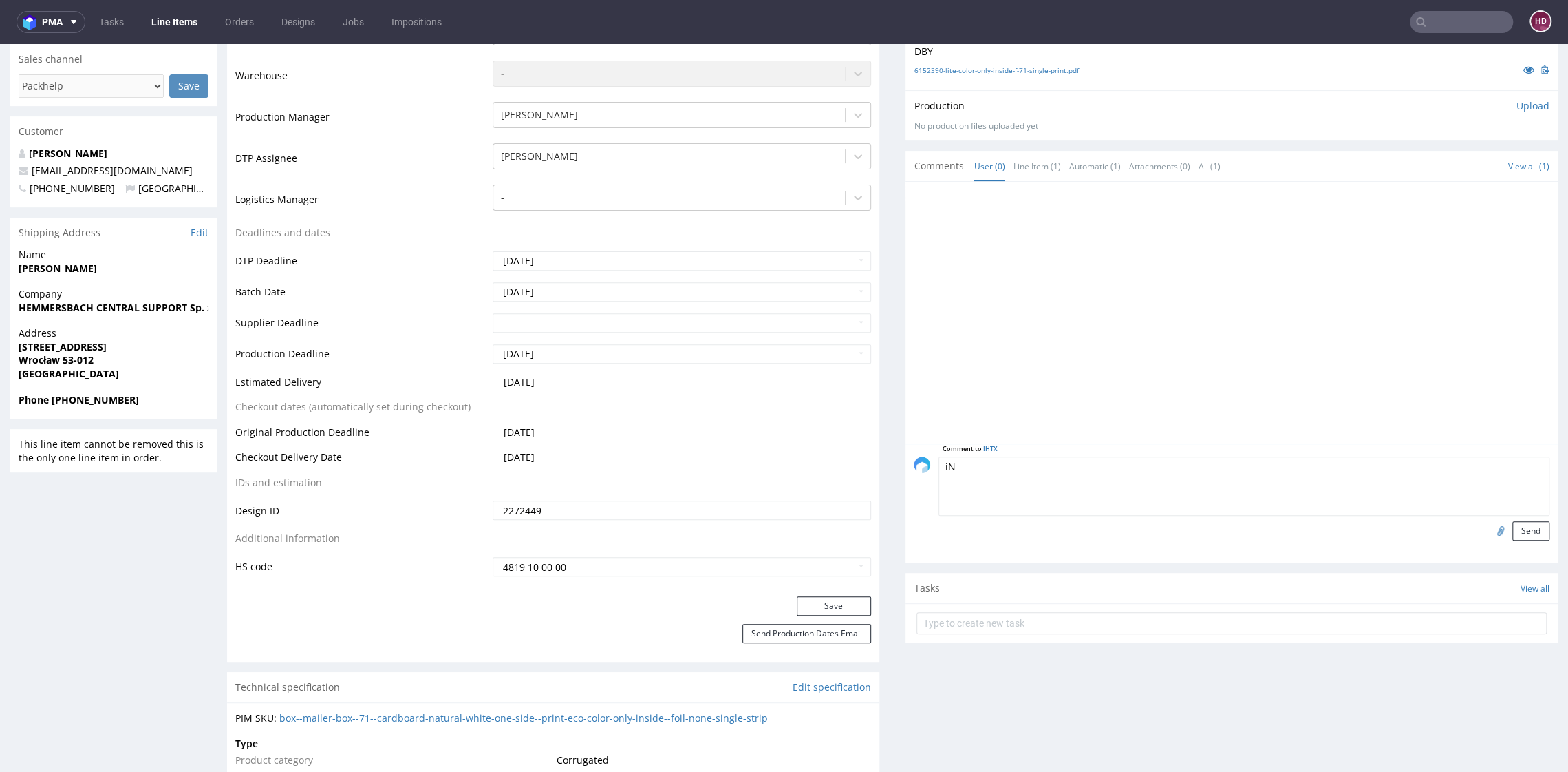
type textarea "i"
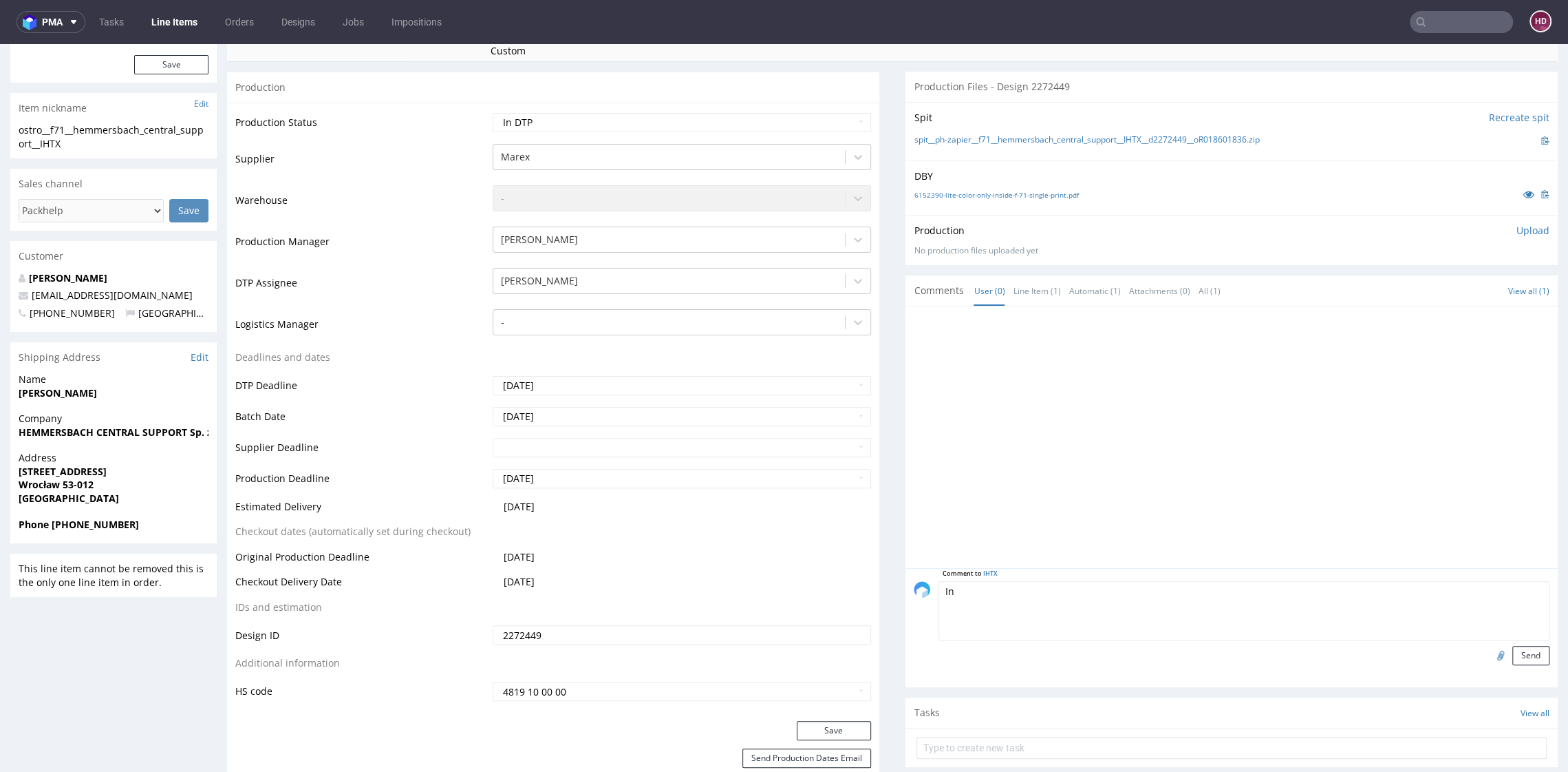
scroll to position [251, 0]
type textarea "I"
click at [968, 582] on textarea "Uprzemi proszę o informację, jeśli będzie problem z tłem (jest bardzo delikatne…" at bounding box center [1244, 607] width 611 height 59
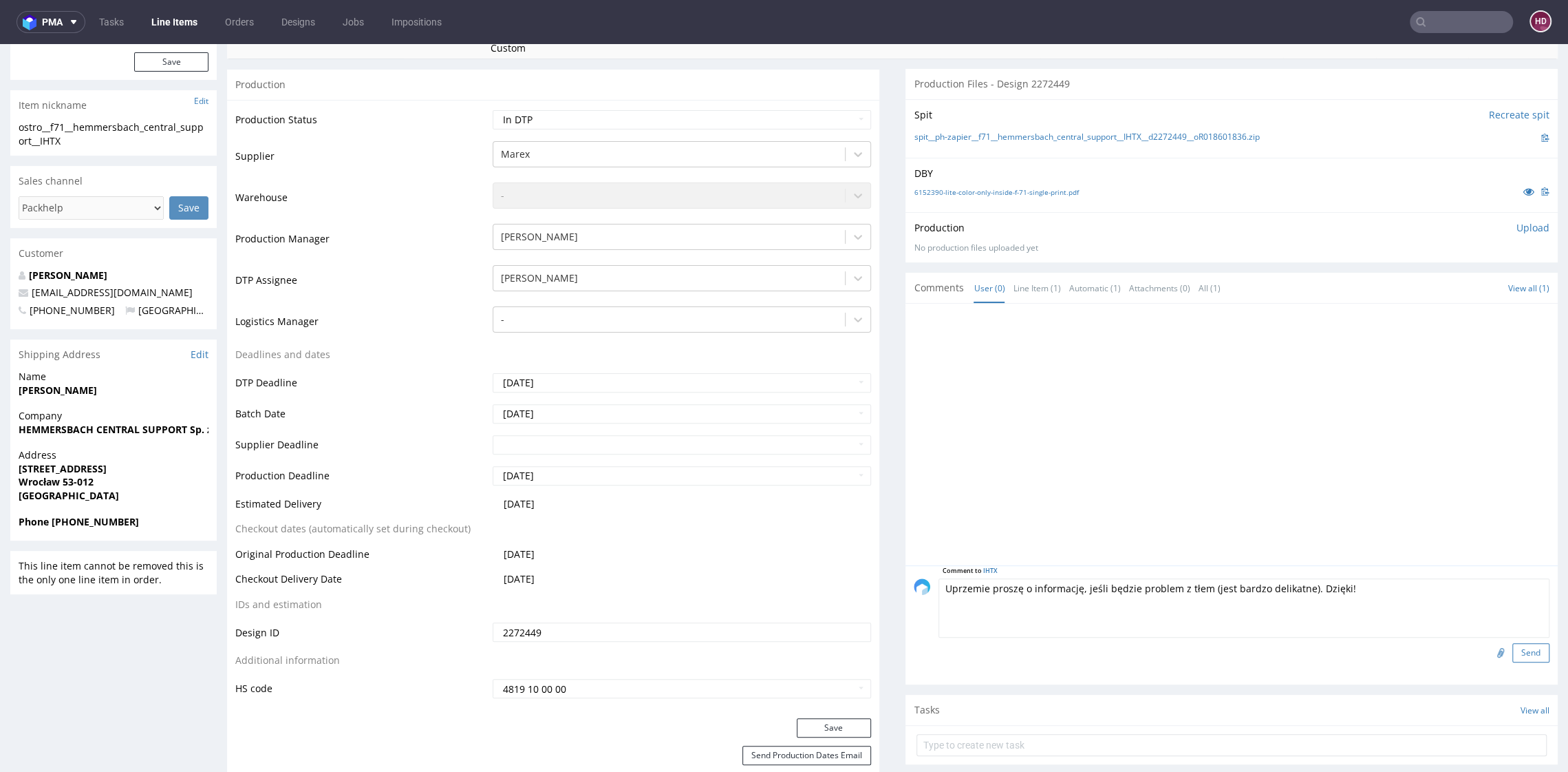
type textarea "Uprzemie proszę o informację, jeśli będzie problem z tłem (jest bardzo delikatn…"
click at [1513, 648] on button "Send" at bounding box center [1532, 653] width 37 height 20
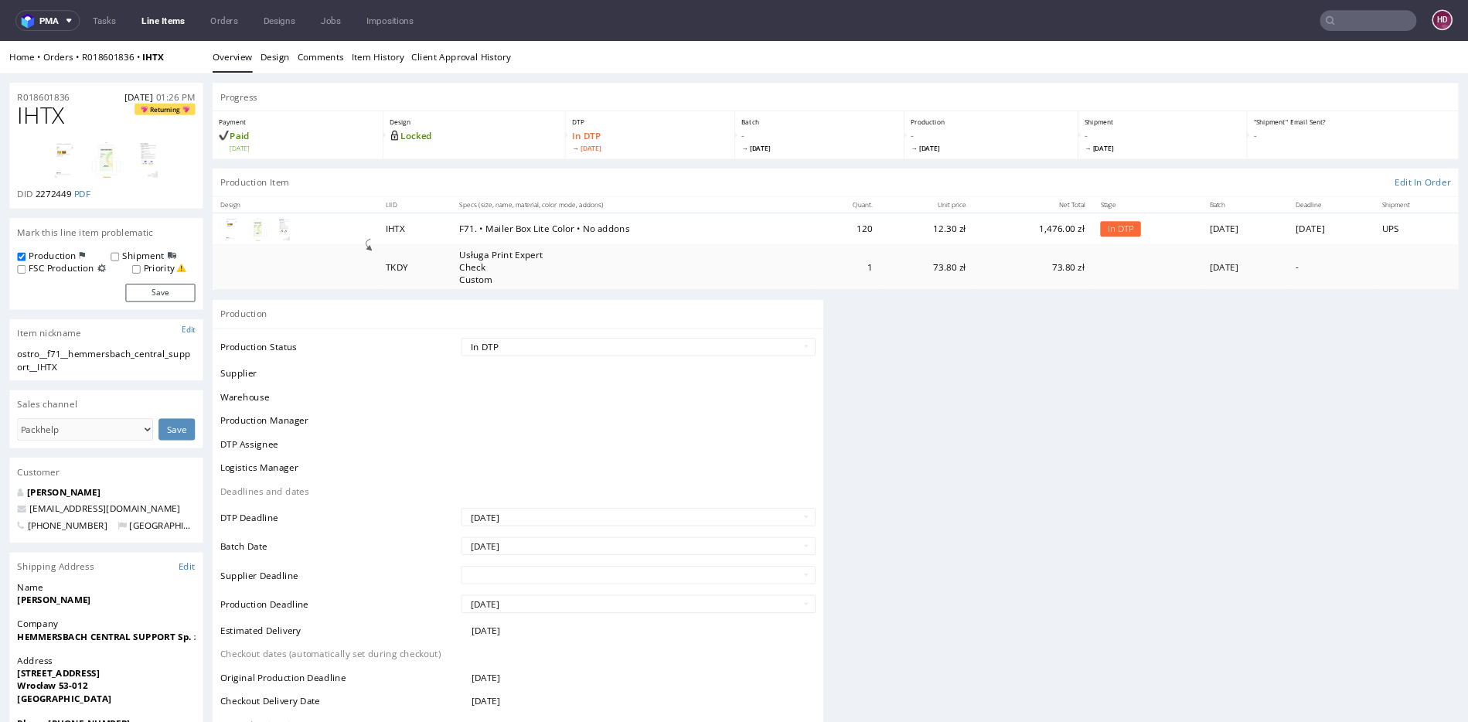
scroll to position [0, 0]
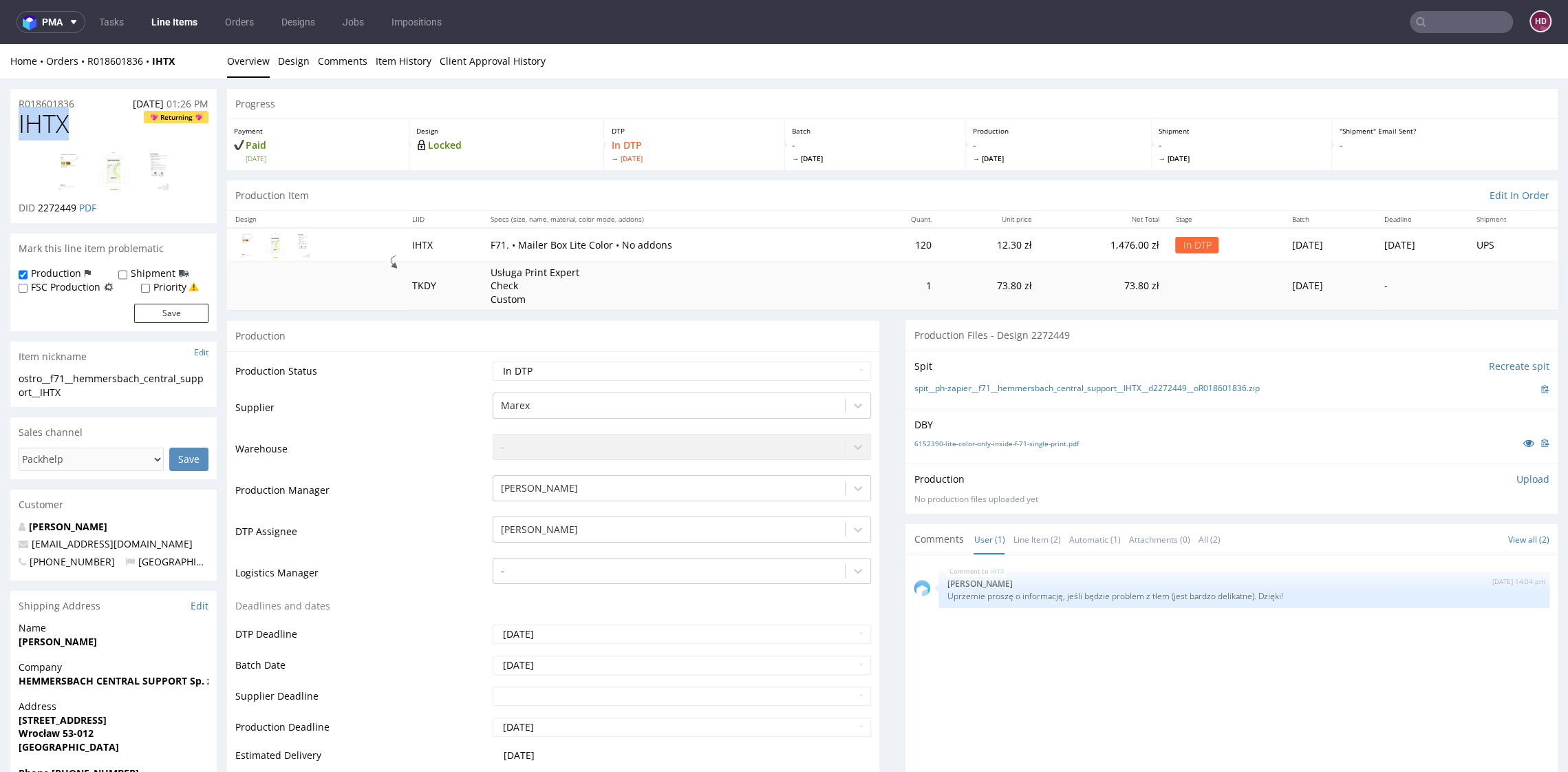
drag, startPoint x: 11, startPoint y: 118, endPoint x: -18, endPoint y: 114, distance: 29.3
copy span "IHTX"
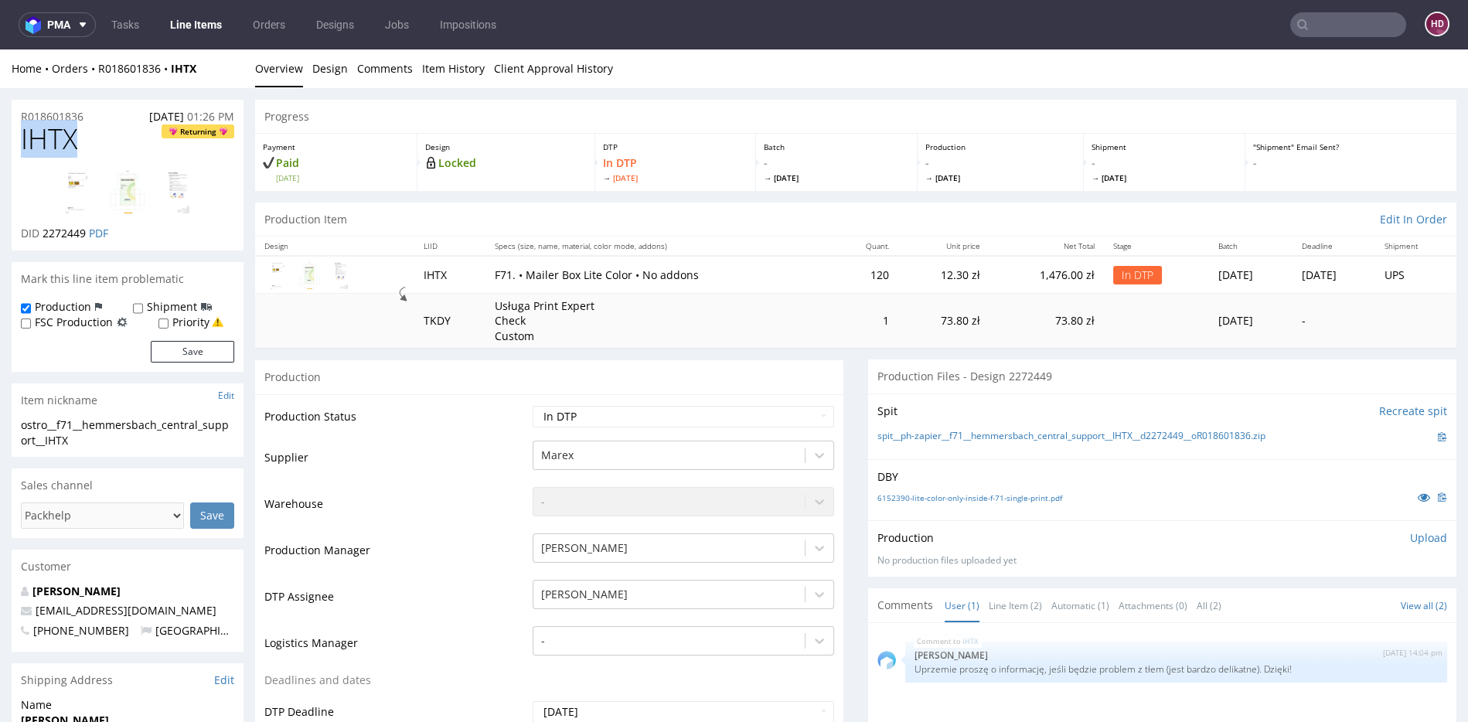
click at [73, 436] on div "ostro__f71__hemmersbach_central_support__IHTX" at bounding box center [127, 433] width 213 height 30
drag, startPoint x: 56, startPoint y: 433, endPoint x: 34, endPoint y: 426, distance: 23.5
click at [34, 426] on div "ostro__f71__hemmersbach_central_support__IHTX" at bounding box center [127, 433] width 213 height 30
copy div "ostro__f71__hemmersbach_central_support__IHTX Update"
drag, startPoint x: 96, startPoint y: 118, endPoint x: -17, endPoint y: 106, distance: 113.6
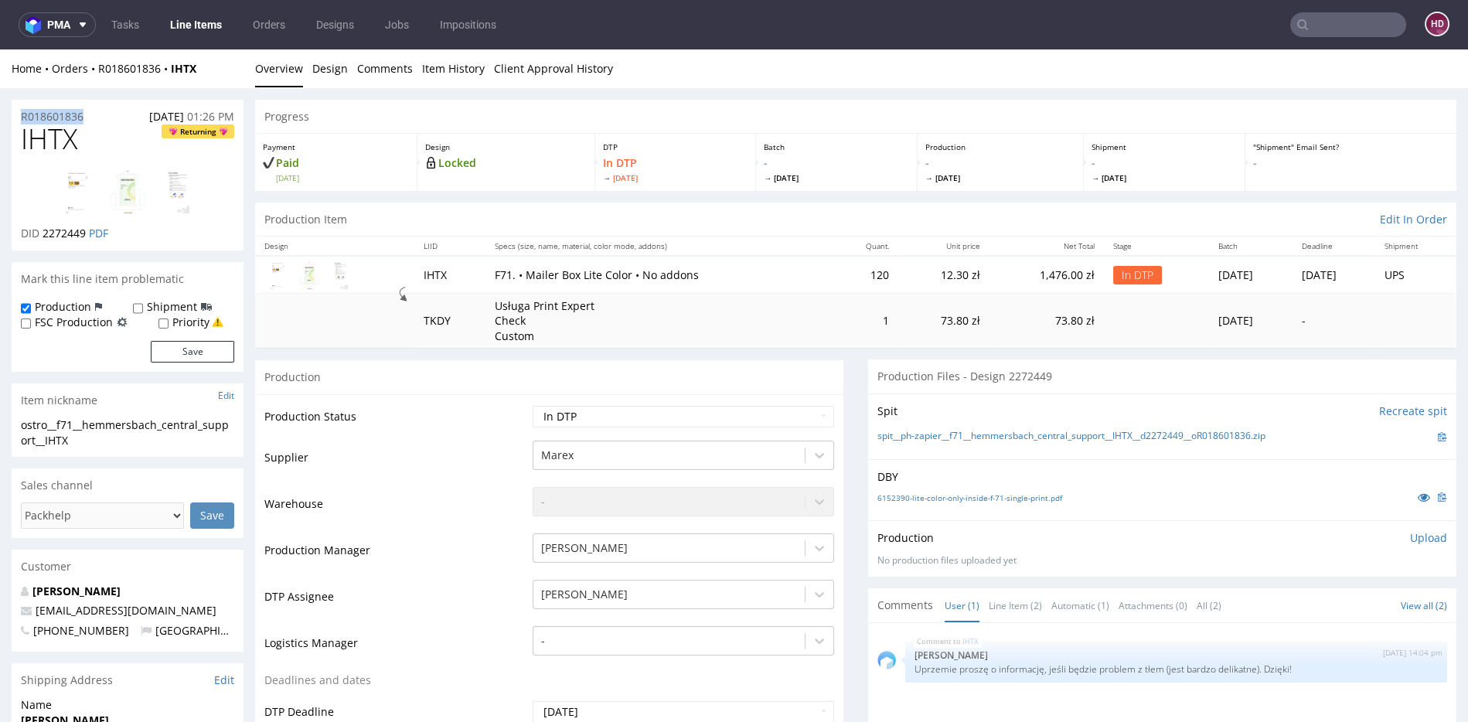
copy p "R018601836"
drag, startPoint x: 86, startPoint y: 235, endPoint x: 44, endPoint y: 233, distance: 41.8
click at [44, 233] on span "2272449" at bounding box center [64, 233] width 43 height 15
copy span "2272449"
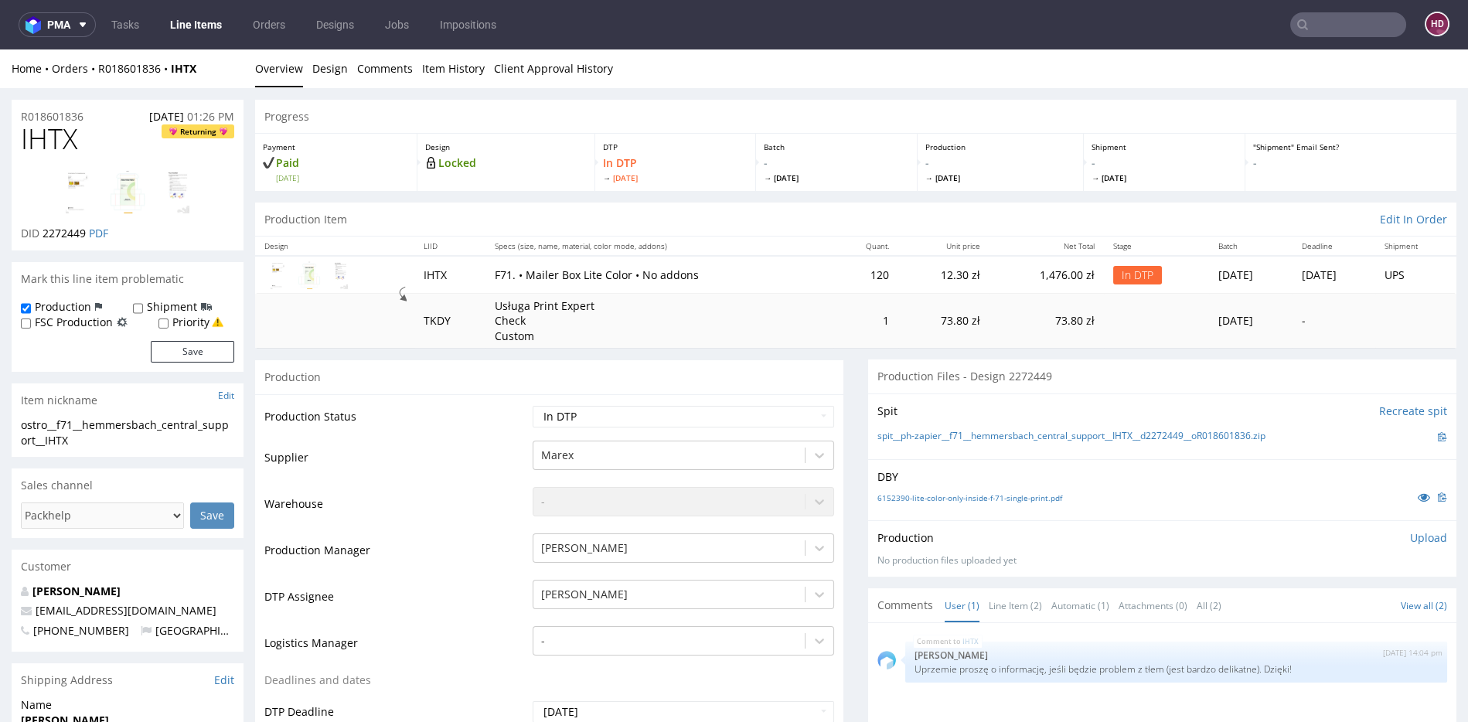
click at [1410, 534] on p "Upload" at bounding box center [1428, 537] width 37 height 15
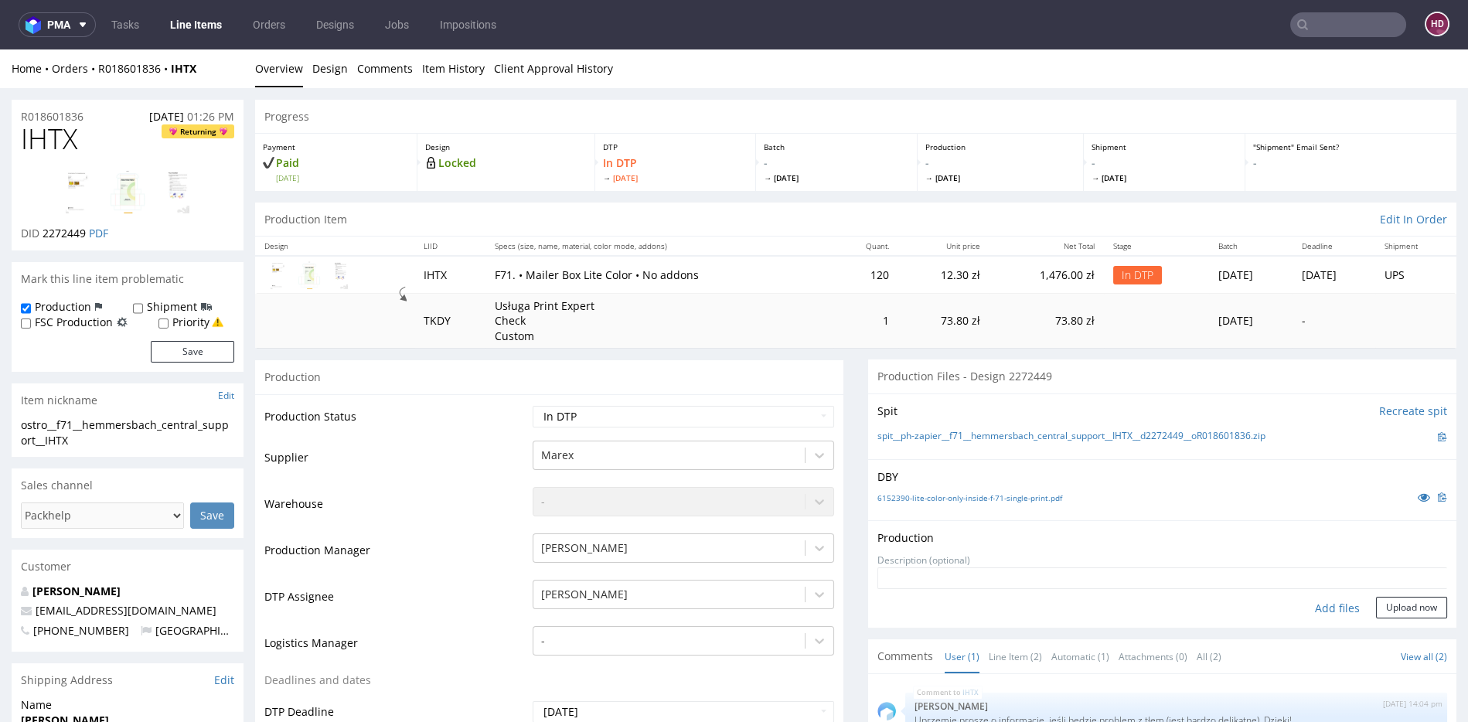
click at [1317, 605] on div "Add files" at bounding box center [1337, 608] width 77 height 23
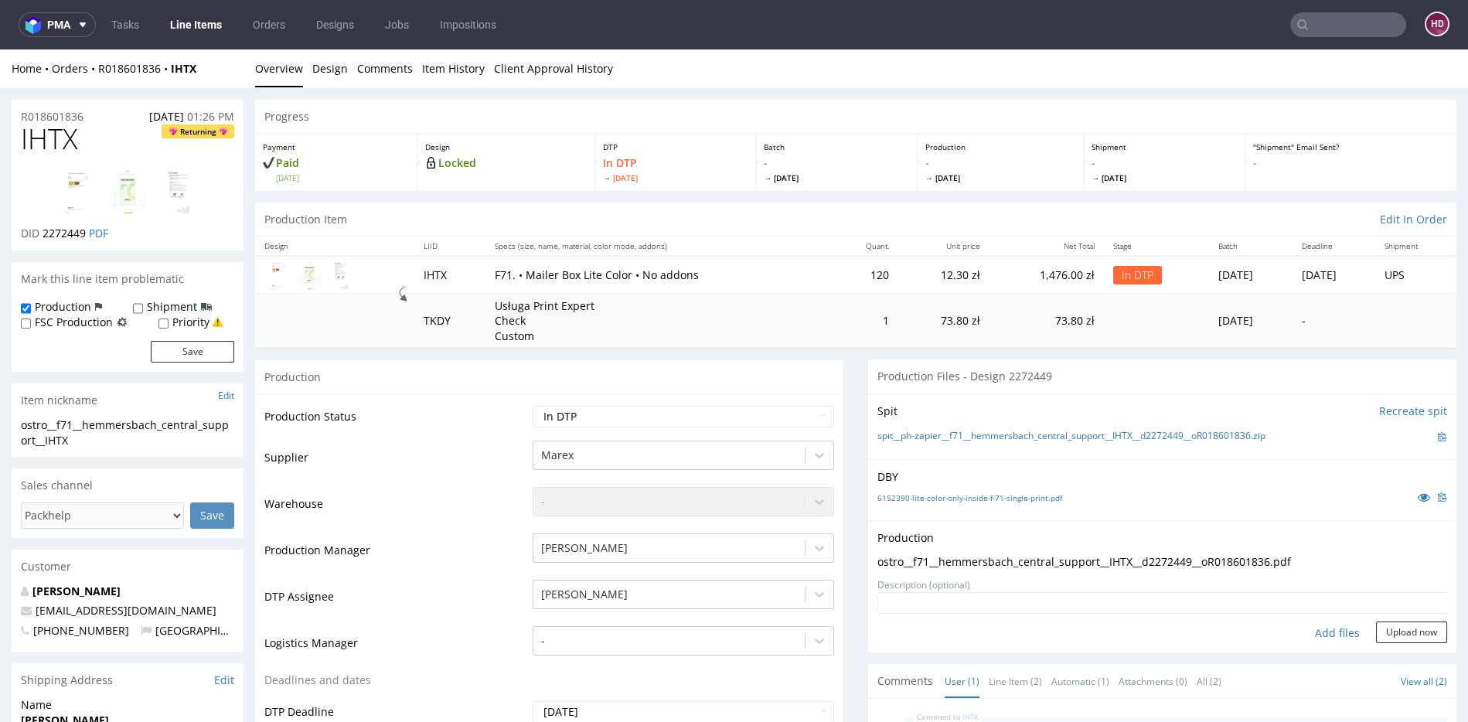
click at [1310, 629] on div "Add files" at bounding box center [1337, 633] width 77 height 23
type input "C:\fakepath\ostro__f71__hemmersbach_central_support__IHTX__d2272449__oR01860183…"
click at [1400, 624] on button "Upload now" at bounding box center [1411, 633] width 71 height 22
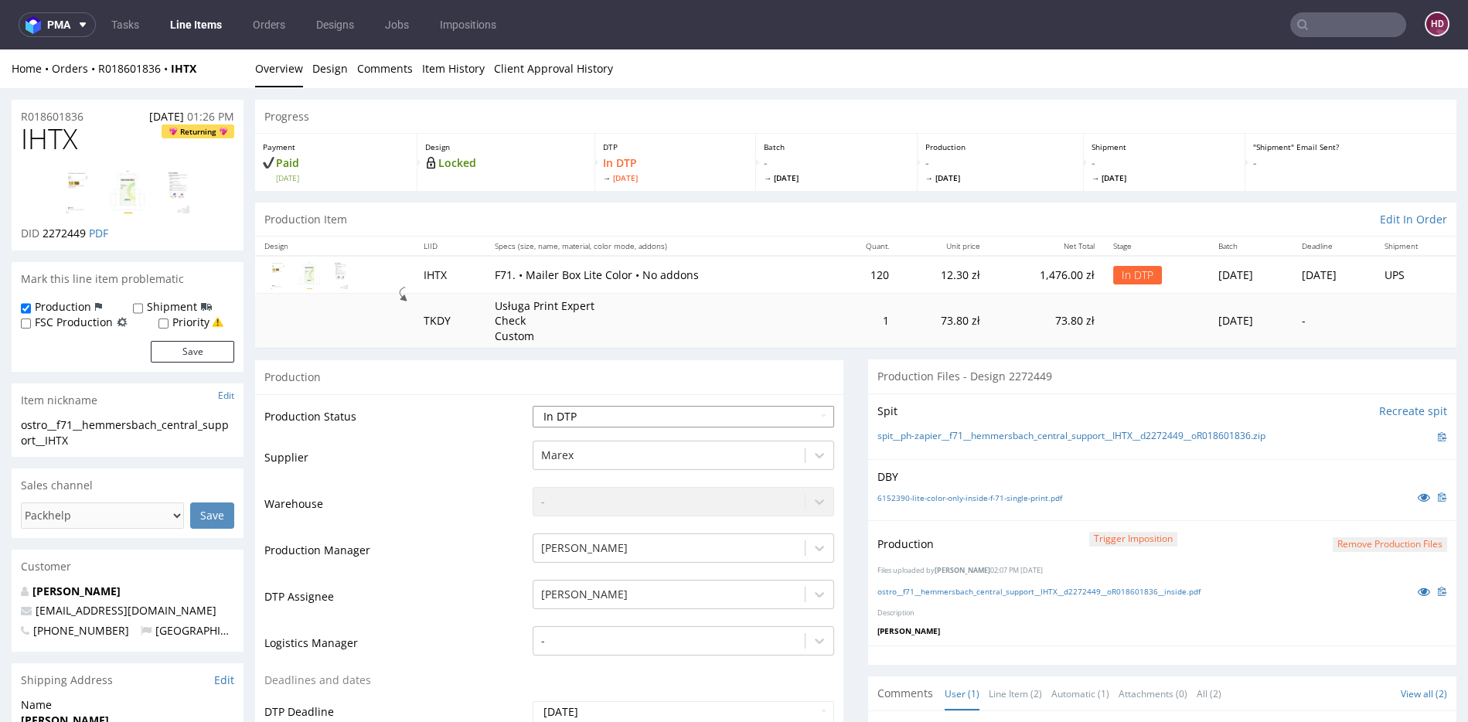
click at [738, 409] on select "Waiting for Artwork Waiting for Diecut Waiting for Mockup Waiting for DTP Waiti…" at bounding box center [684, 417] width 302 height 22
select select "dtp_production_ready"
click at [533, 406] on select "Waiting for Artwork Waiting for Diecut Waiting for Mockup Waiting for DTP Waiti…" at bounding box center [684, 417] width 302 height 22
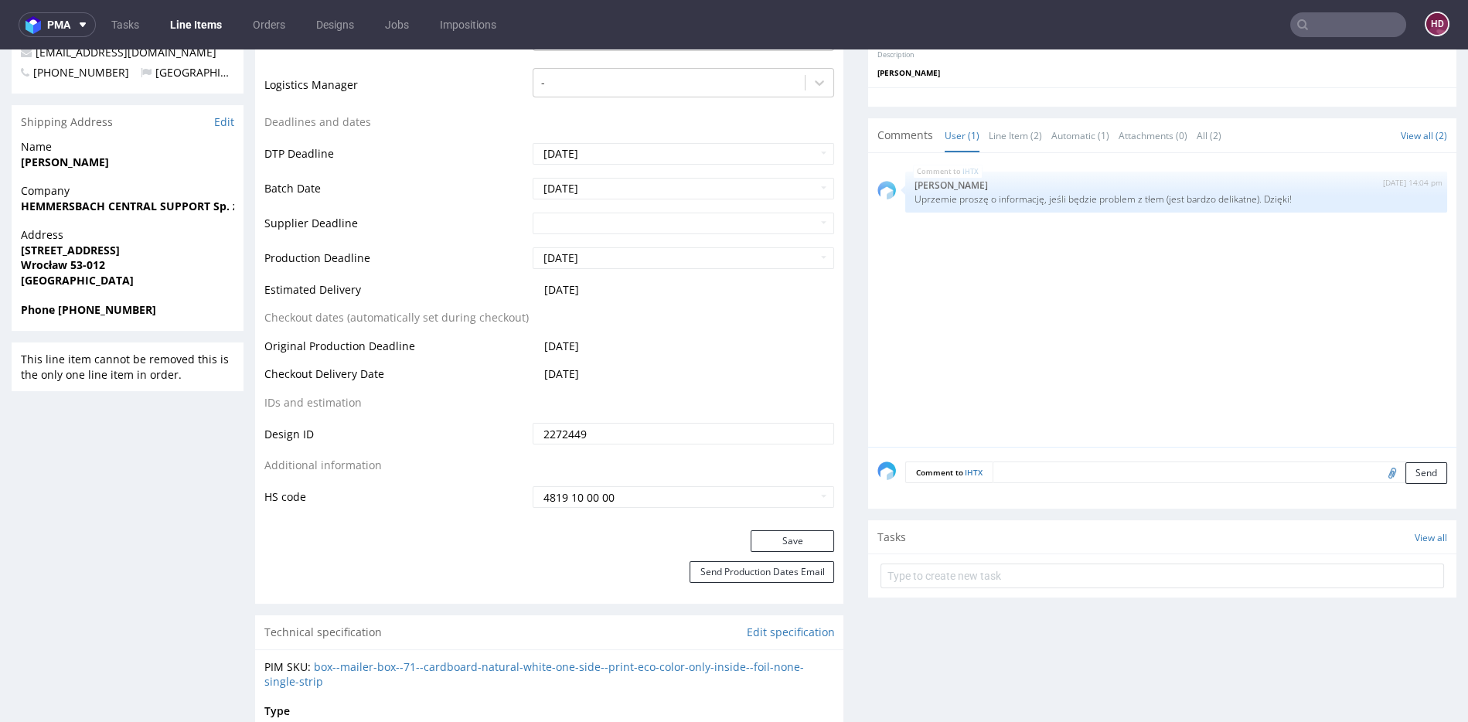
scroll to position [554, 0]
click at [784, 537] on button "Save" at bounding box center [793, 545] width 84 height 22
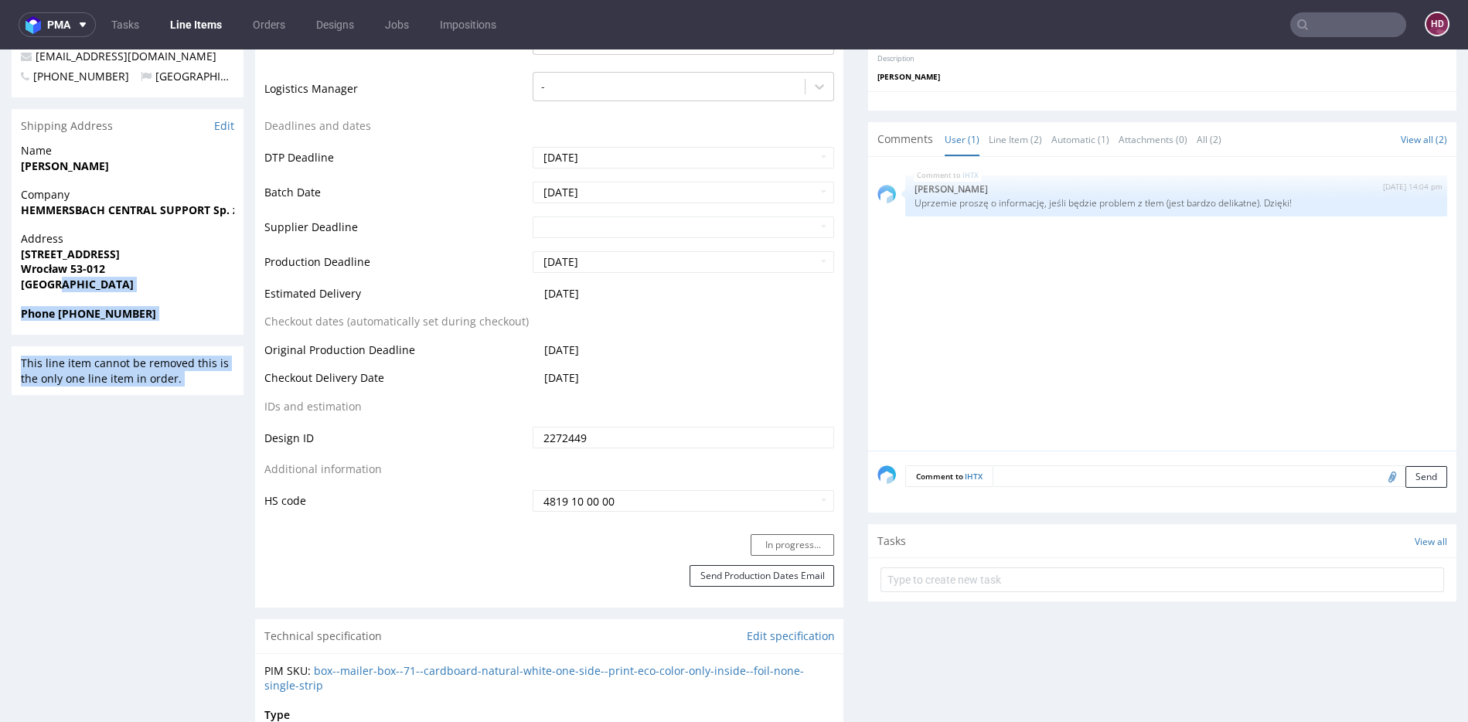
click at [207, 31] on link "Line Items" at bounding box center [196, 24] width 70 height 25
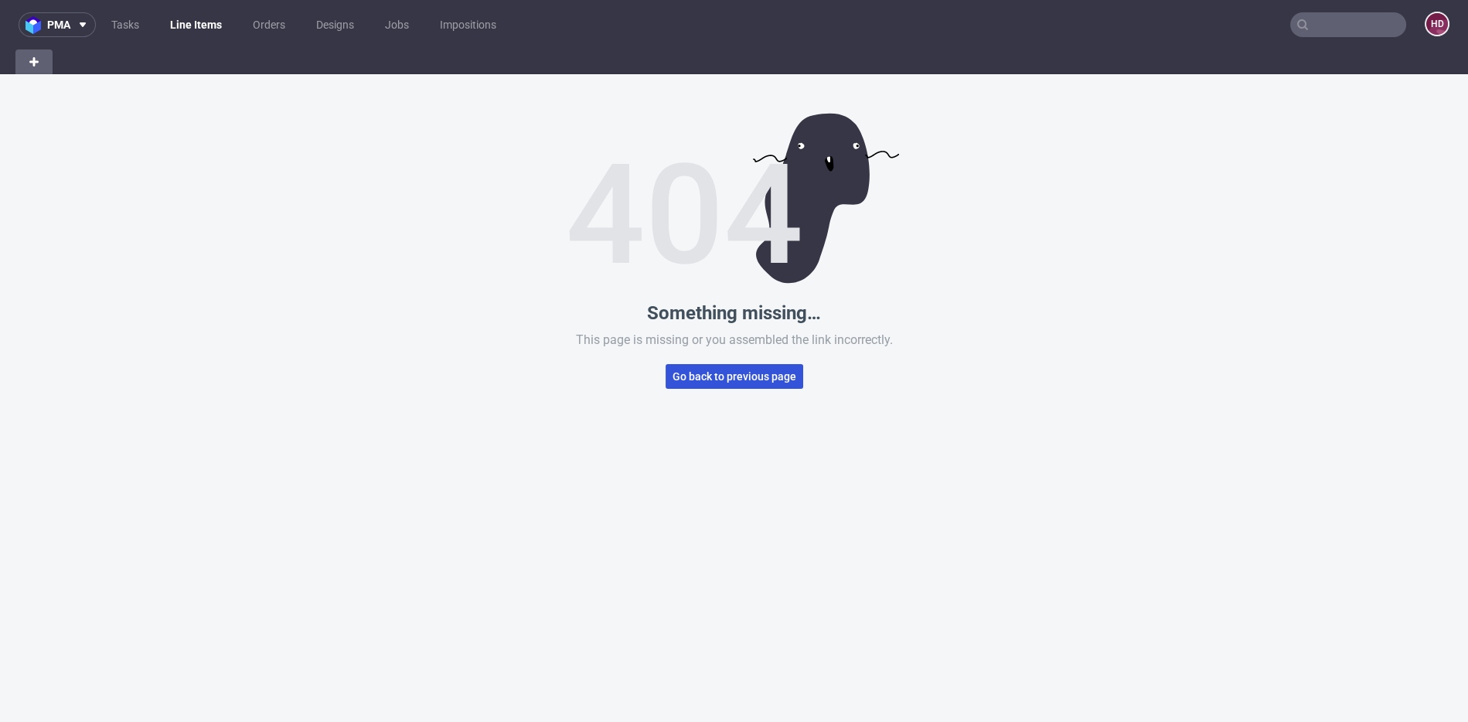
click at [677, 372] on span "Go back to previous page" at bounding box center [735, 376] width 124 height 11
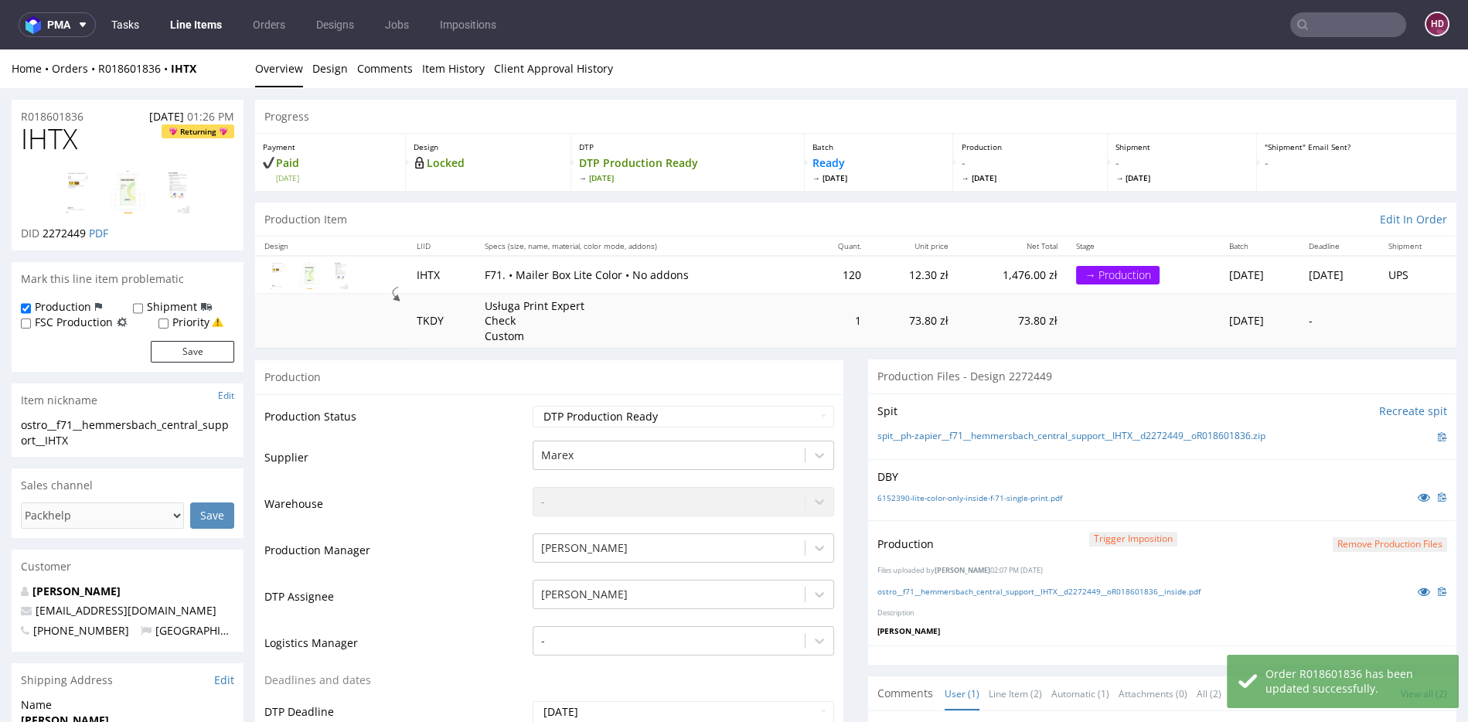
click at [128, 20] on link "Tasks" at bounding box center [125, 24] width 46 height 25
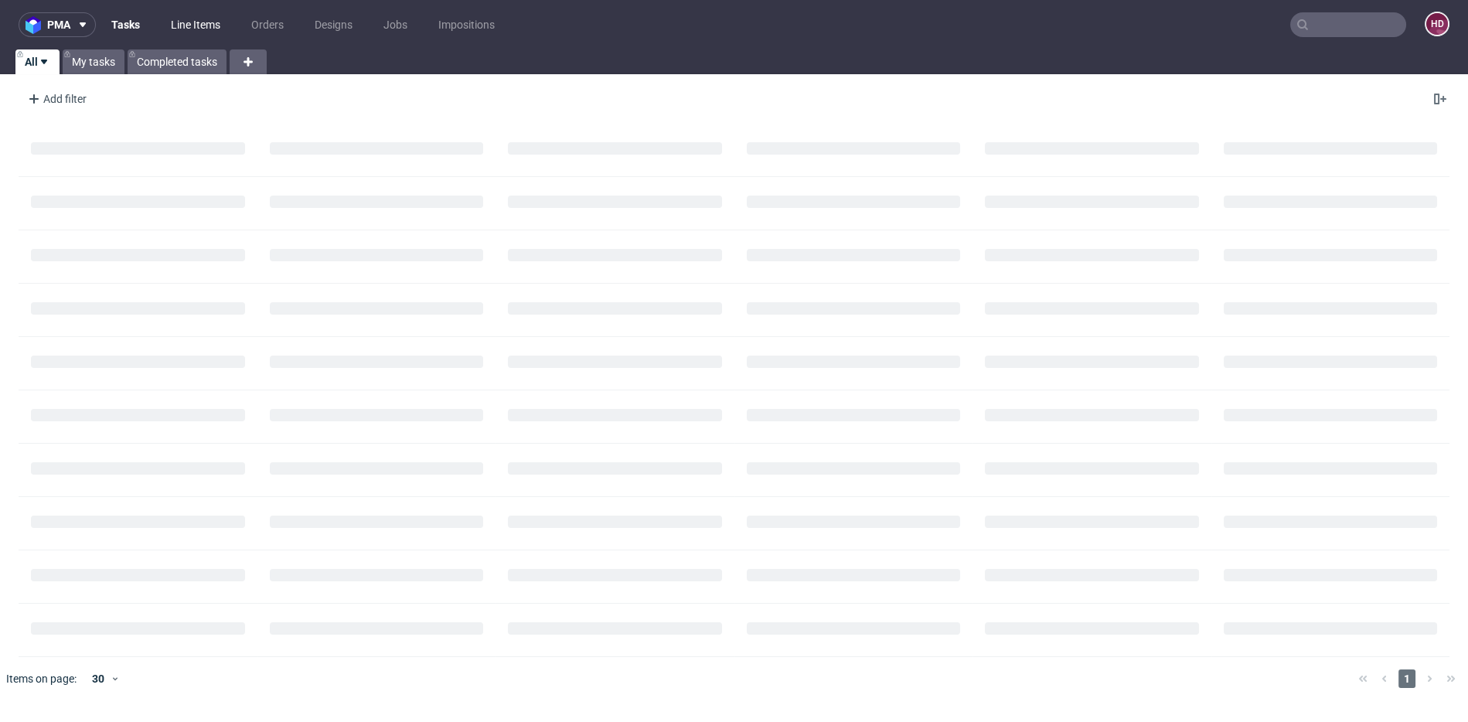
click at [188, 28] on link "Line Items" at bounding box center [196, 24] width 68 height 25
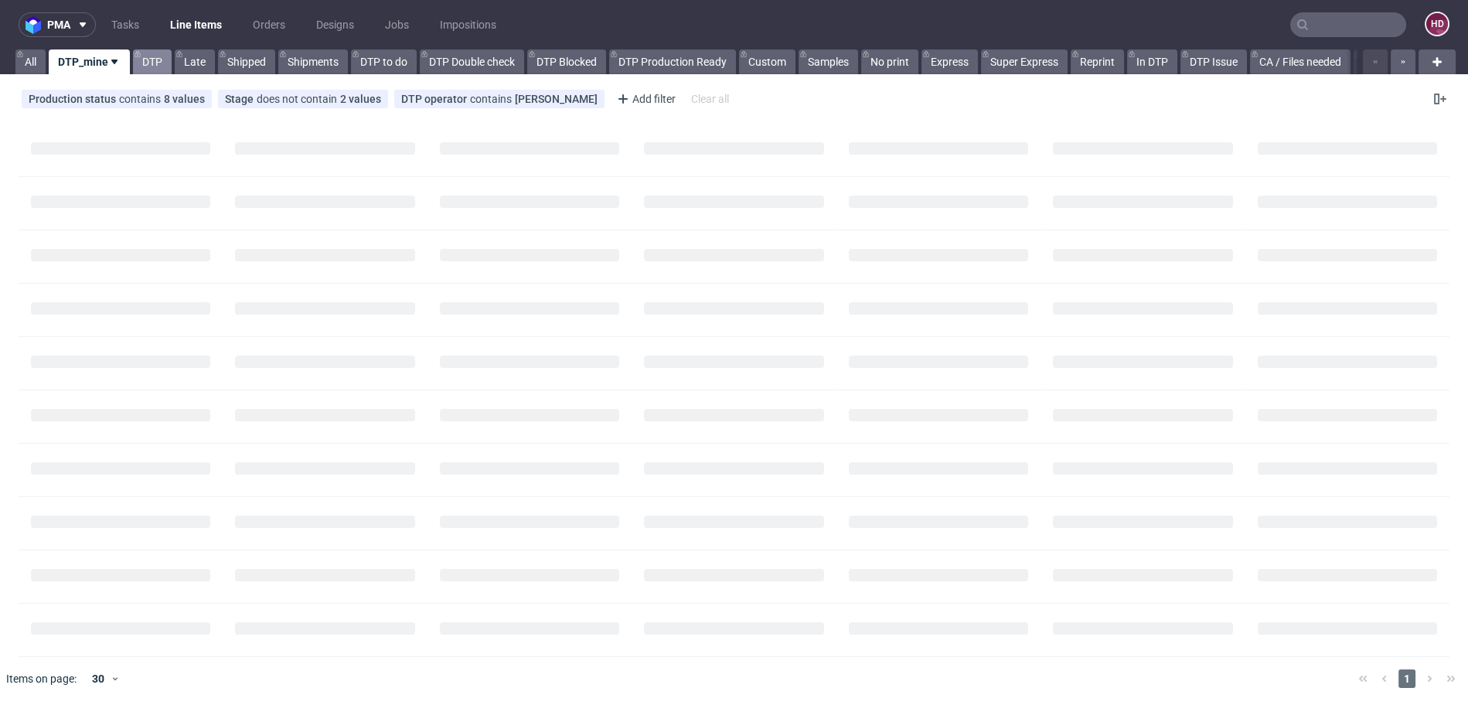
click at [146, 62] on link "DTP" at bounding box center [152, 61] width 39 height 25
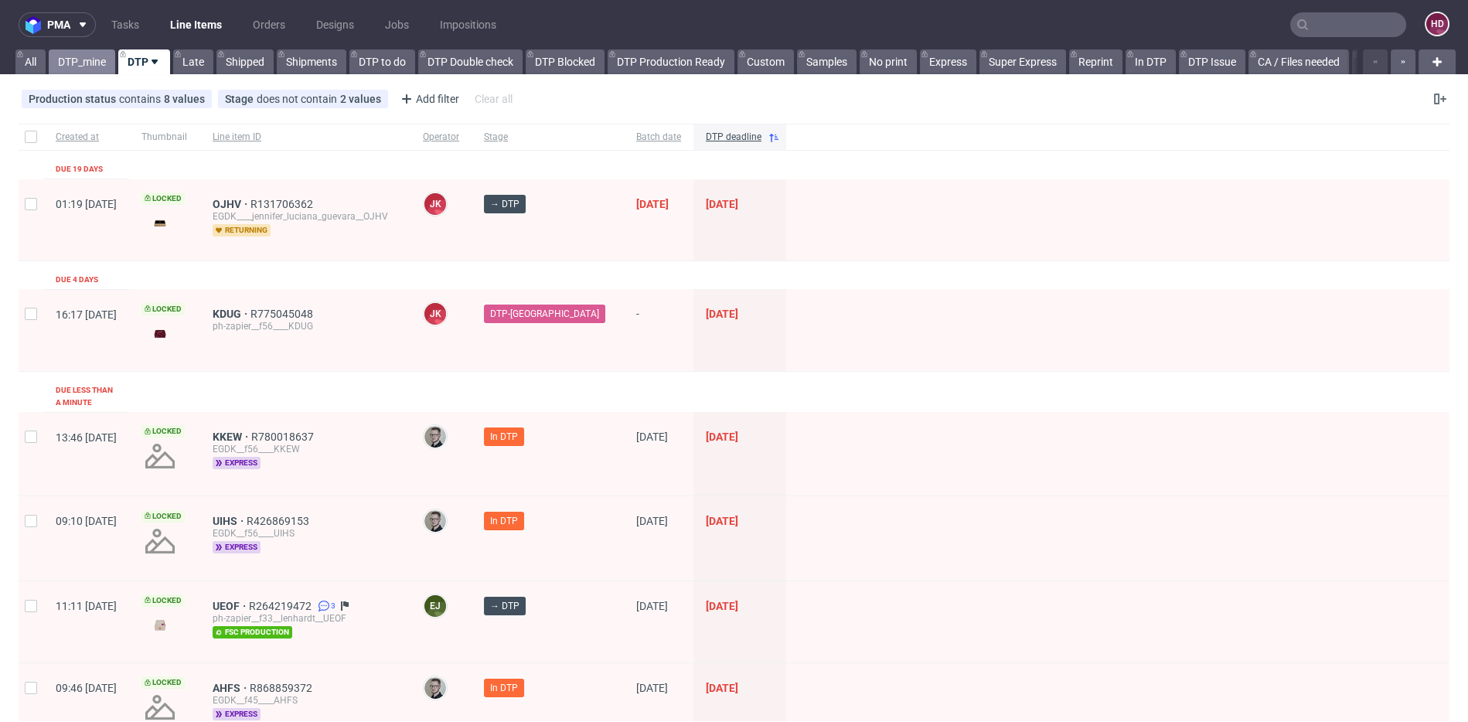
click at [97, 70] on link "DTP_mine" at bounding box center [82, 61] width 66 height 25
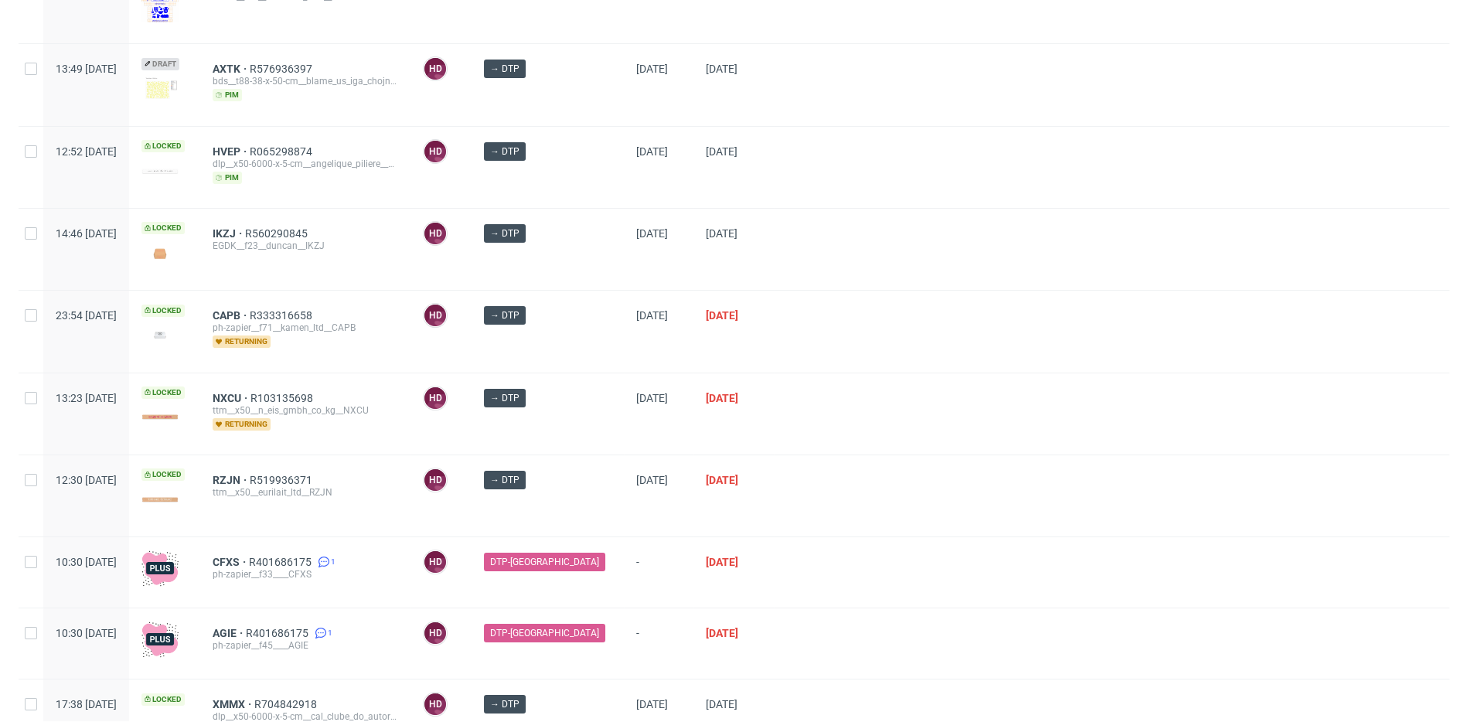
scroll to position [598, 0]
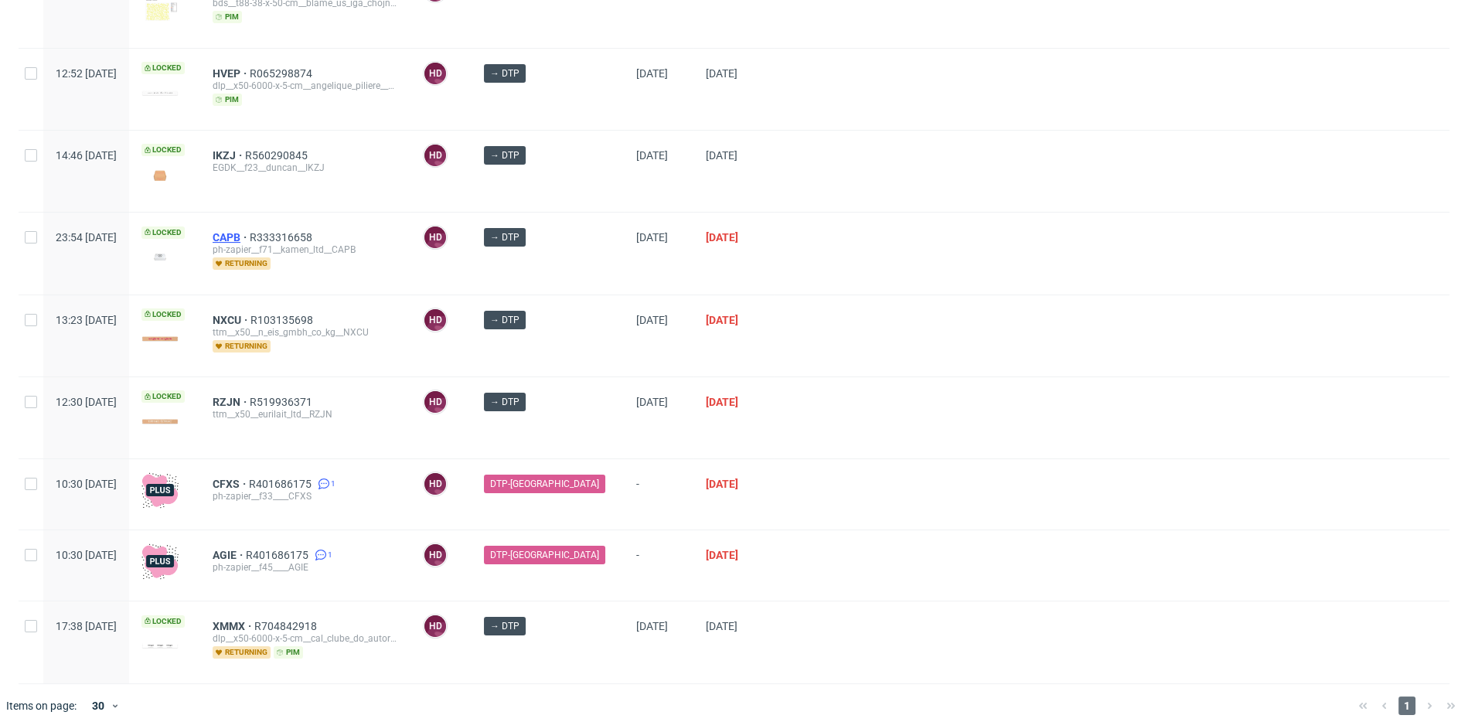
click at [250, 231] on span "CAPB" at bounding box center [231, 237] width 37 height 12
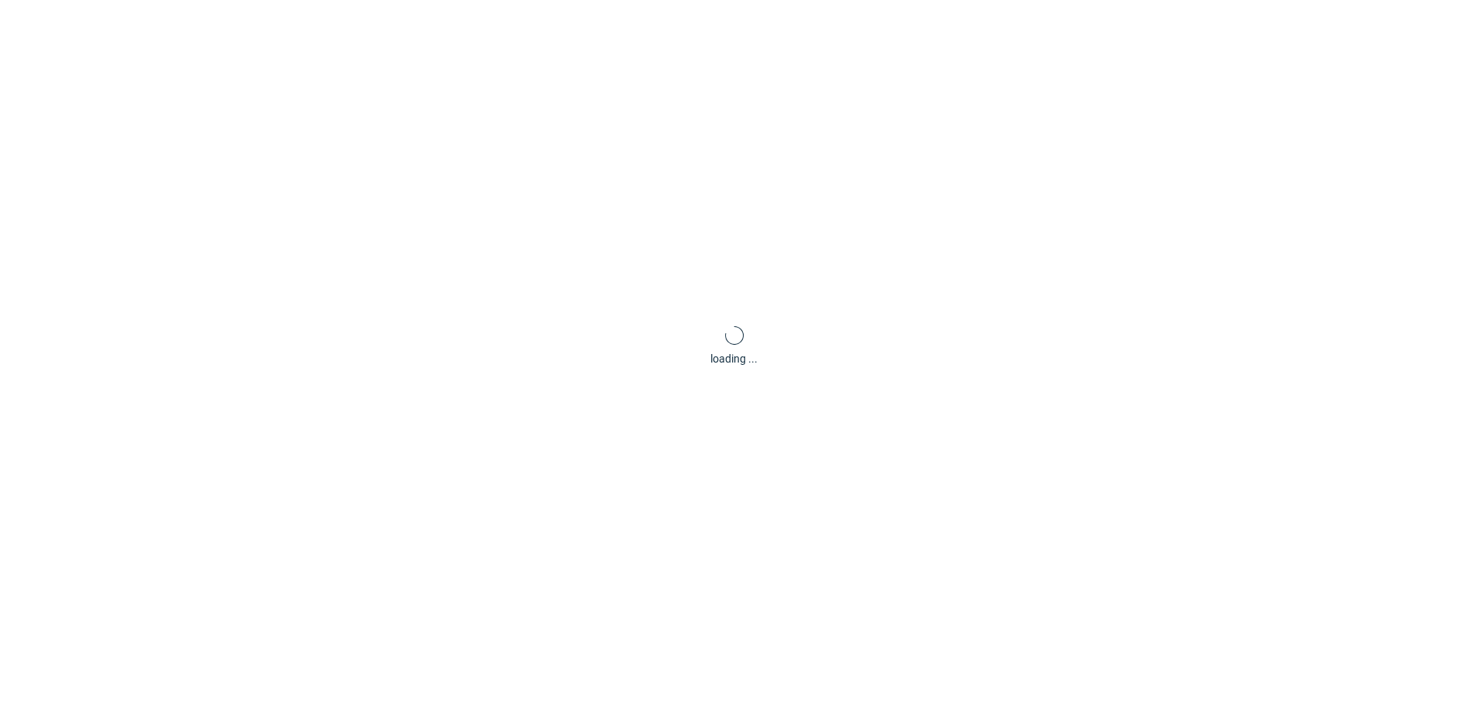
scroll to position [4, 0]
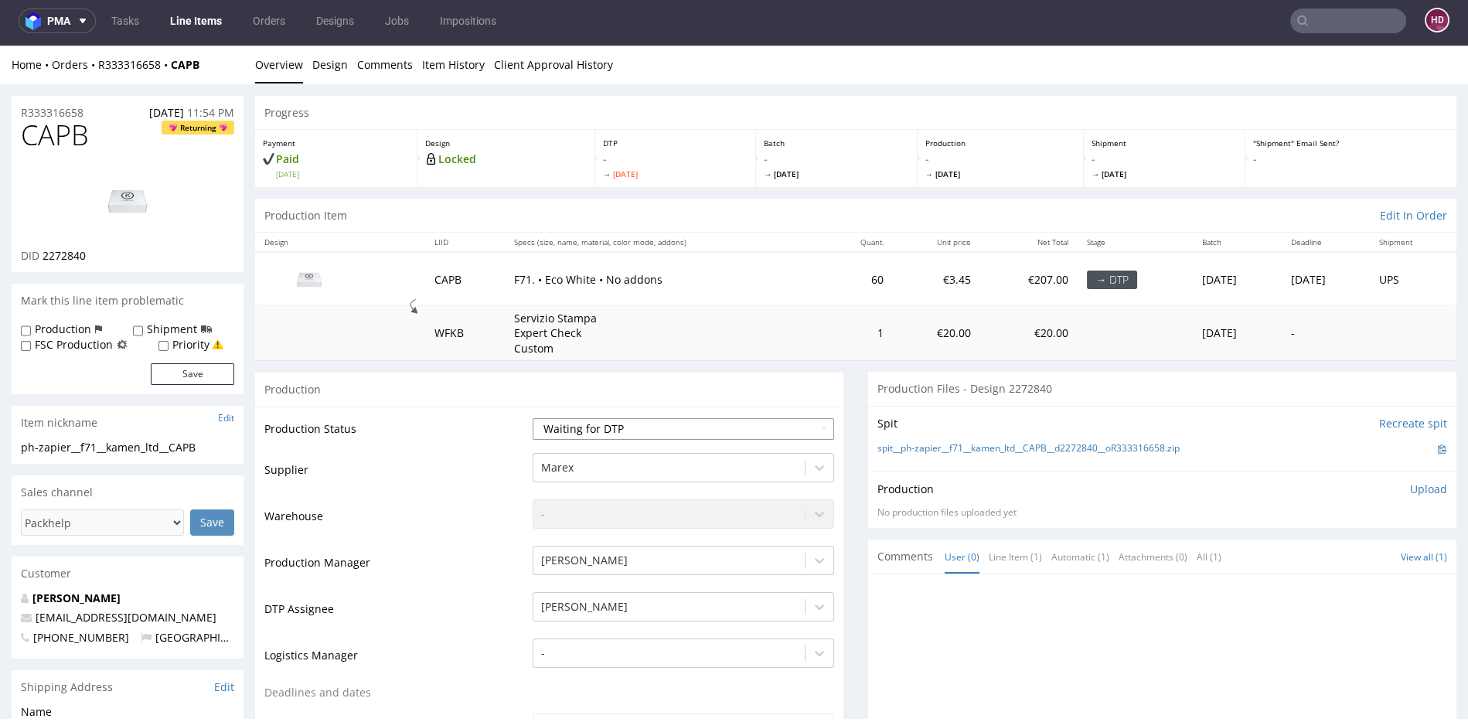
click at [655, 427] on select "Waiting for Artwork Waiting for Diecut Waiting for Mockup Waiting for DTP Waiti…" at bounding box center [684, 429] width 302 height 22
select select "dtp_in_process"
click at [533, 418] on select "Waiting for Artwork Waiting for Diecut Waiting for Mockup Waiting for DTP Waiti…" at bounding box center [684, 429] width 302 height 22
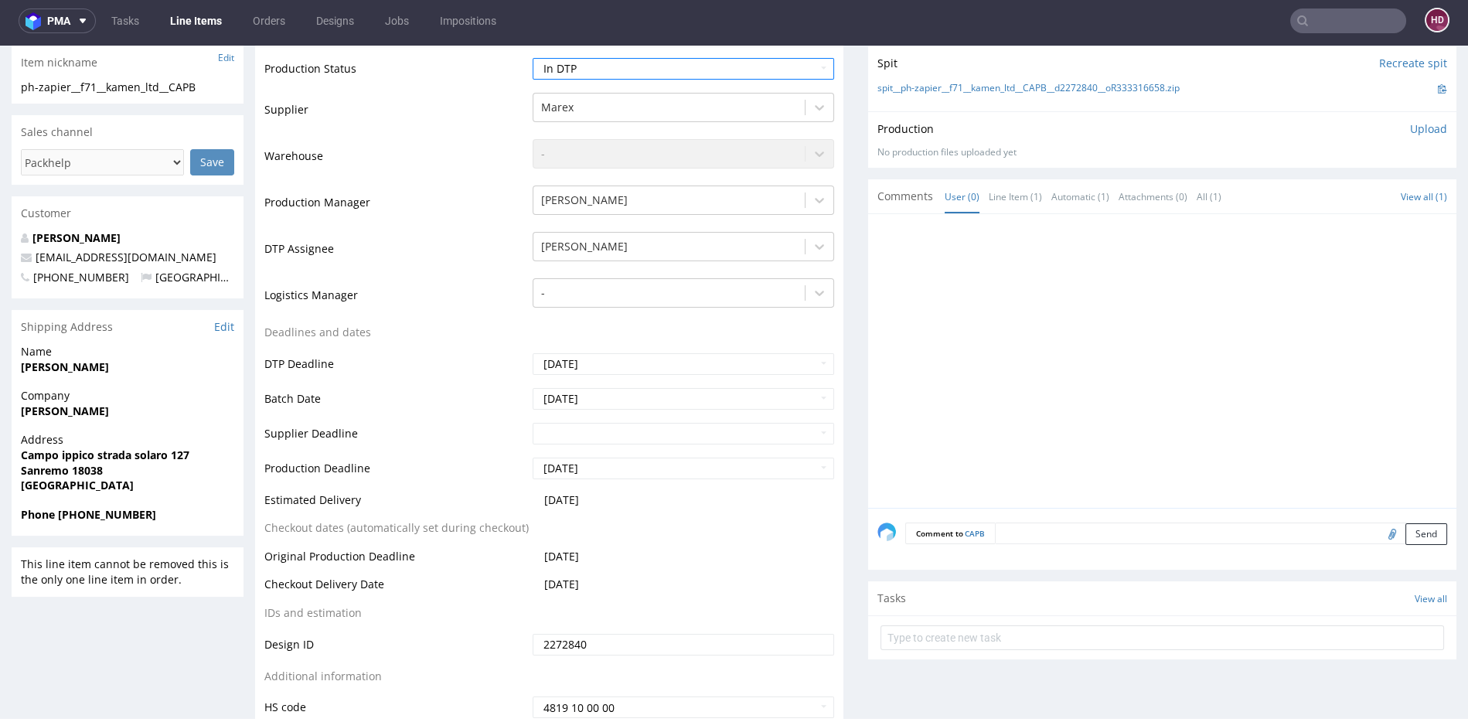
scroll to position [549, 0]
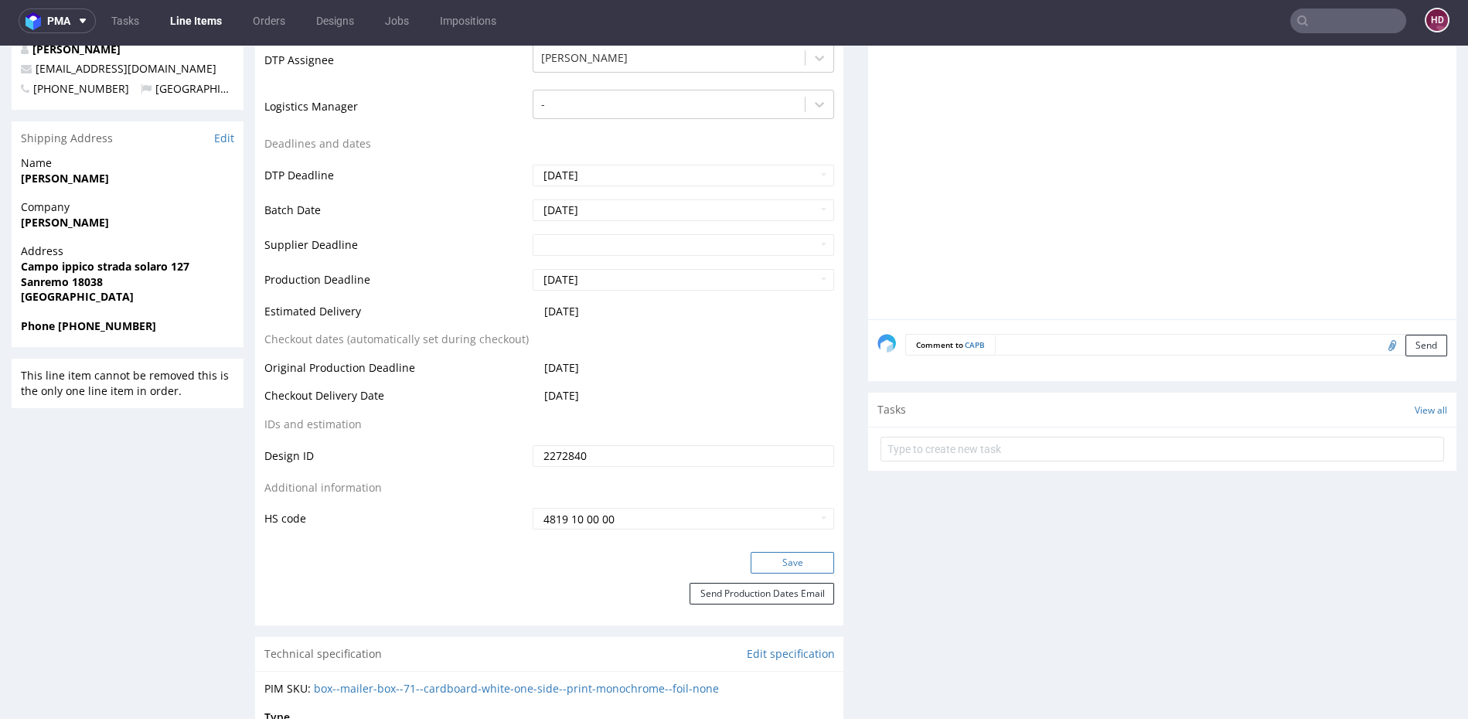
click at [751, 554] on button "Save" at bounding box center [793, 563] width 84 height 22
